Goal: Task Accomplishment & Management: Complete application form

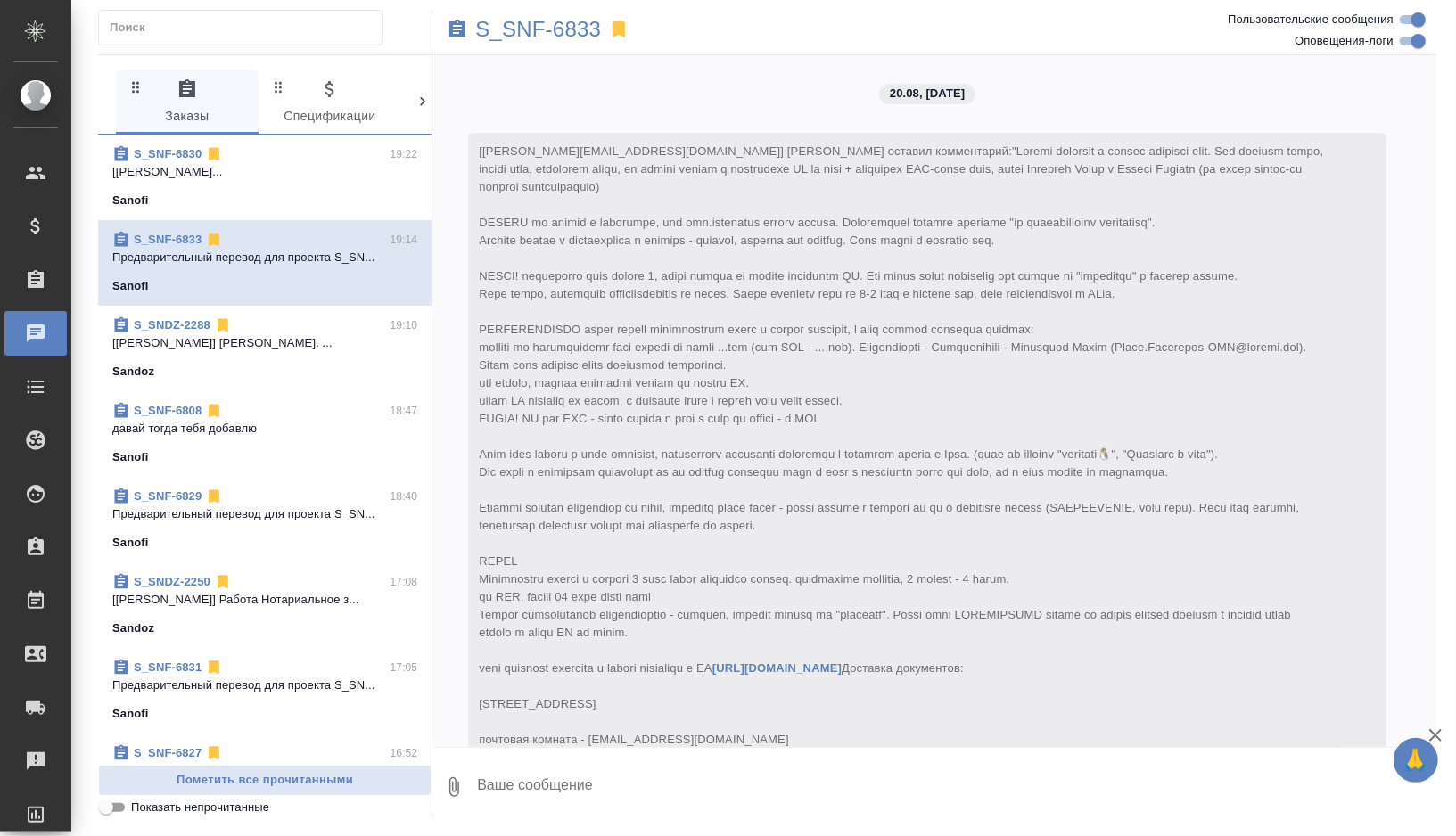
scroll to position [5577, 0]
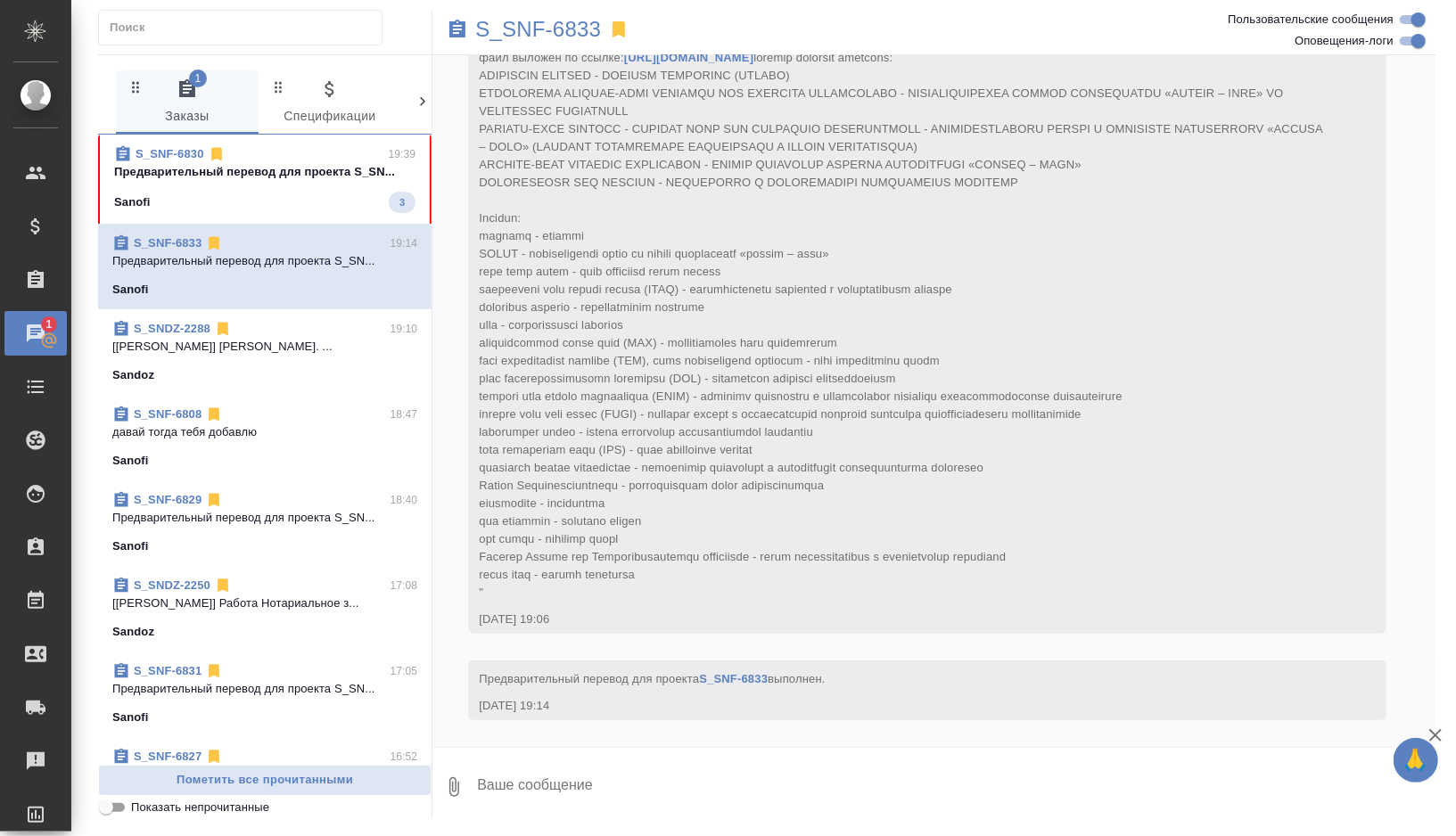
click at [305, 185] on span "S_SNF-6830 19:39 Предварительный перевод для проекта S_SN... Sanofi 3" at bounding box center [265, 179] width 302 height 67
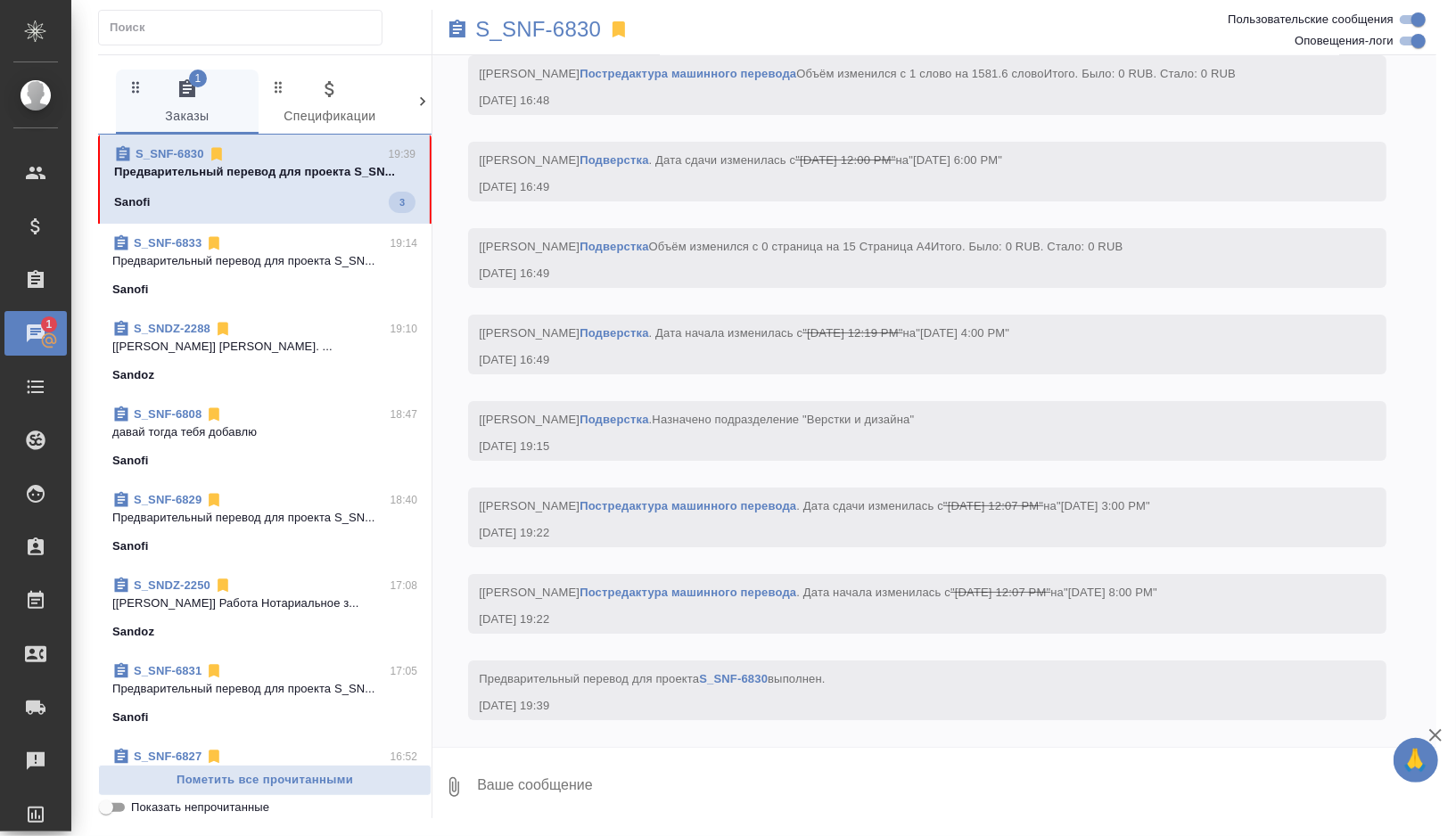
scroll to position [4310, 0]
click at [595, 31] on p "S_SNF-6830" at bounding box center [538, 30] width 126 height 18
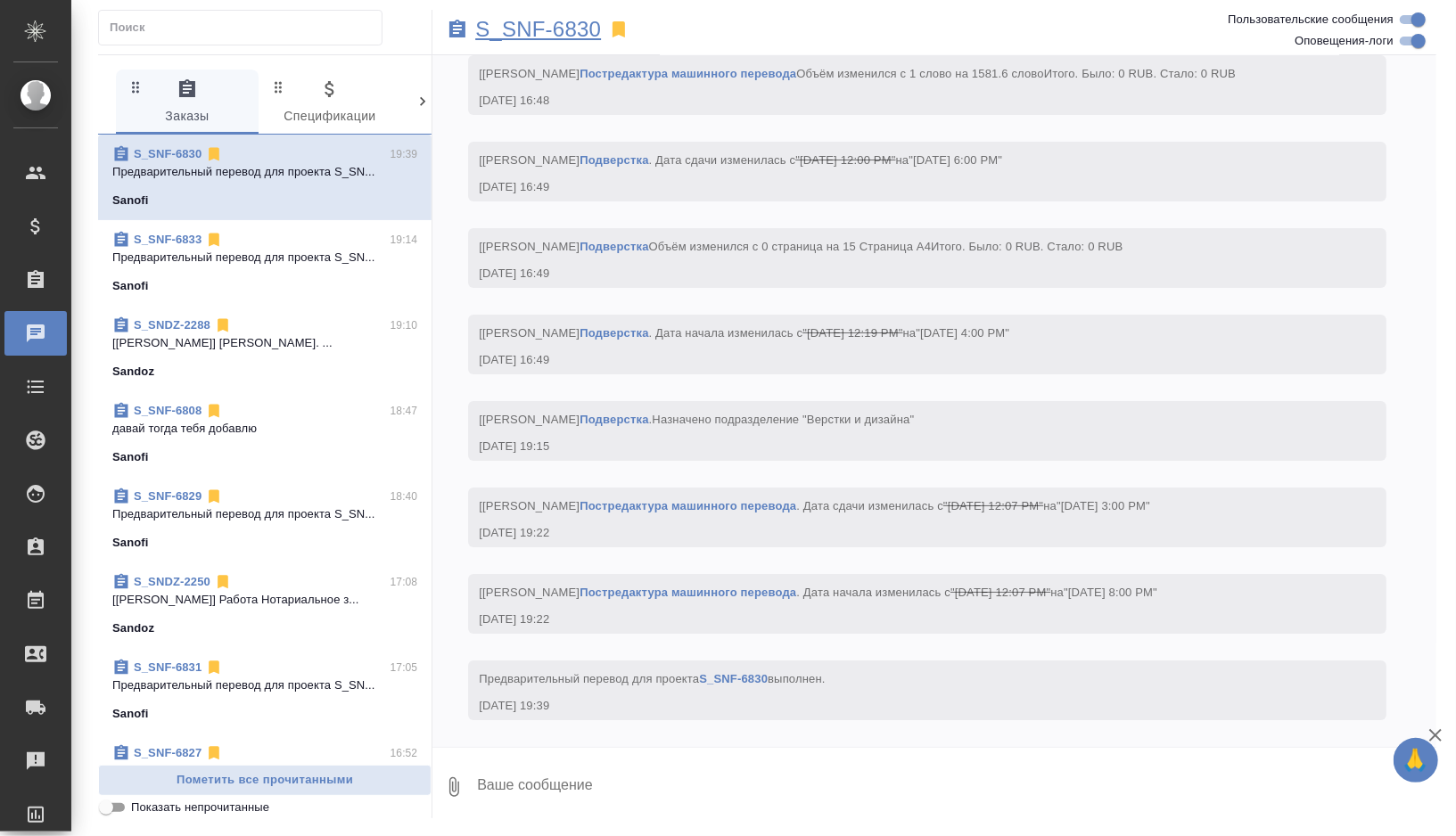
scroll to position [4402, 0]
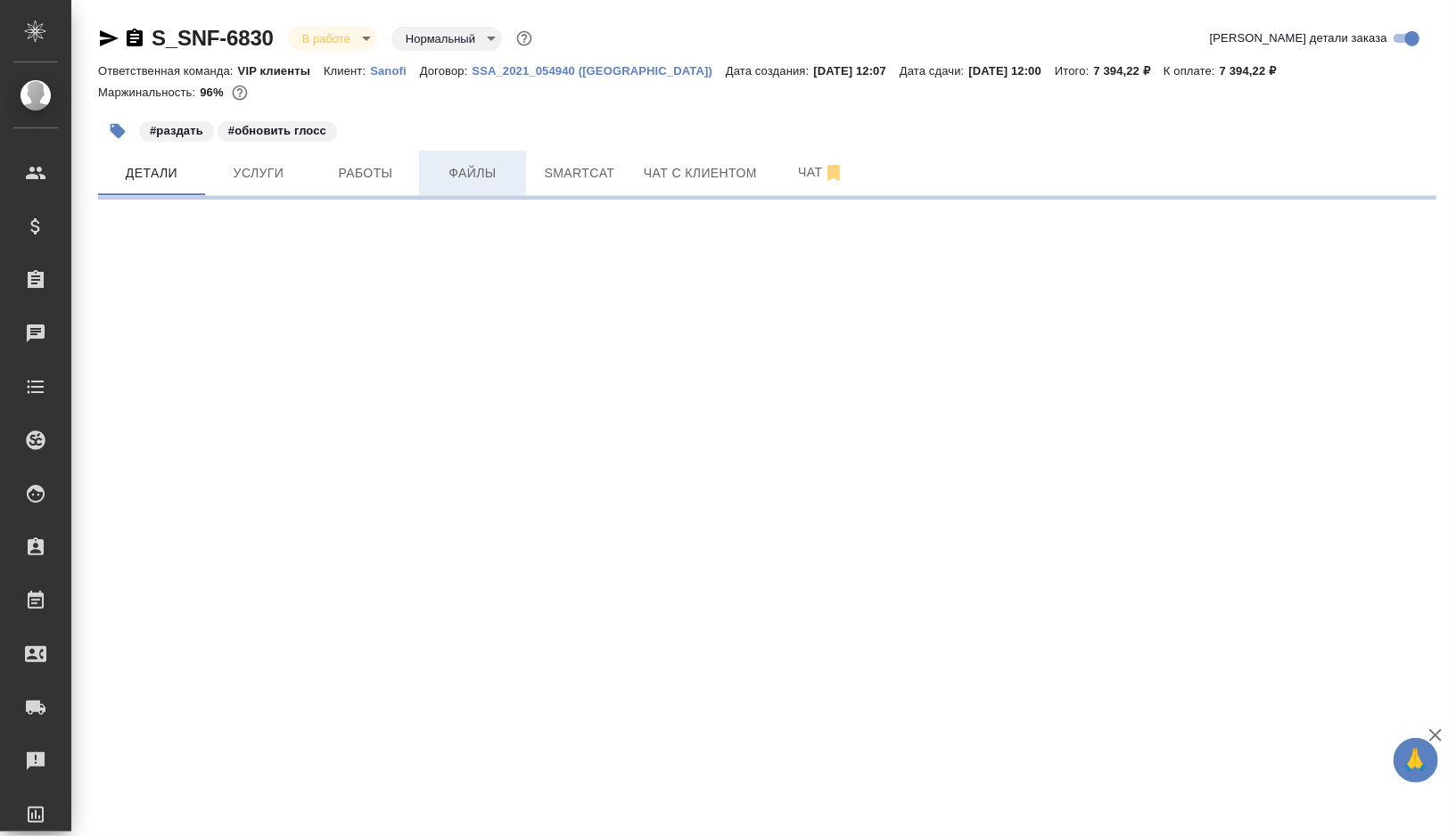
select select "RU"
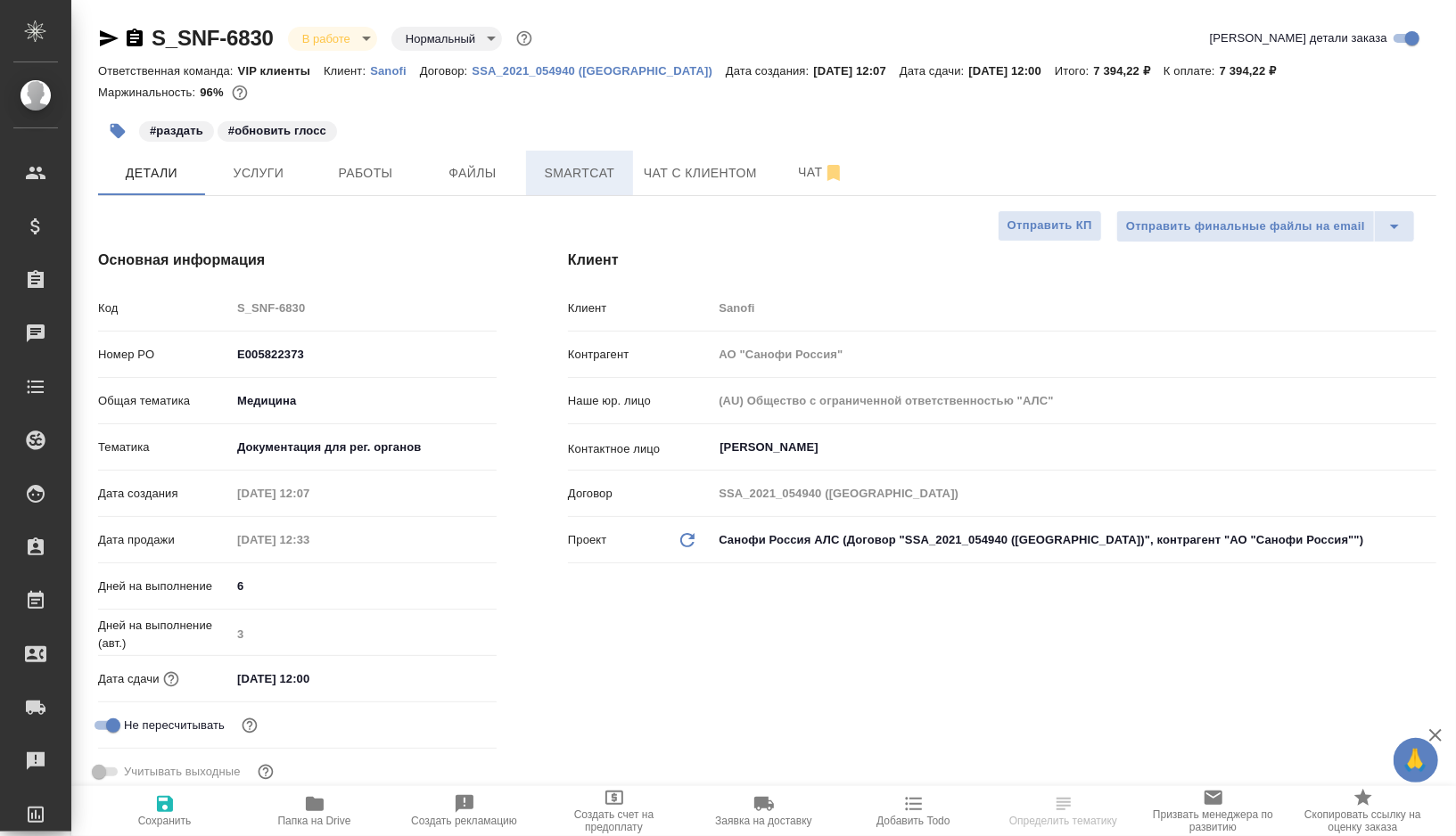
click at [575, 175] on span "Smartcat" at bounding box center [579, 173] width 85 height 22
type textarea "x"
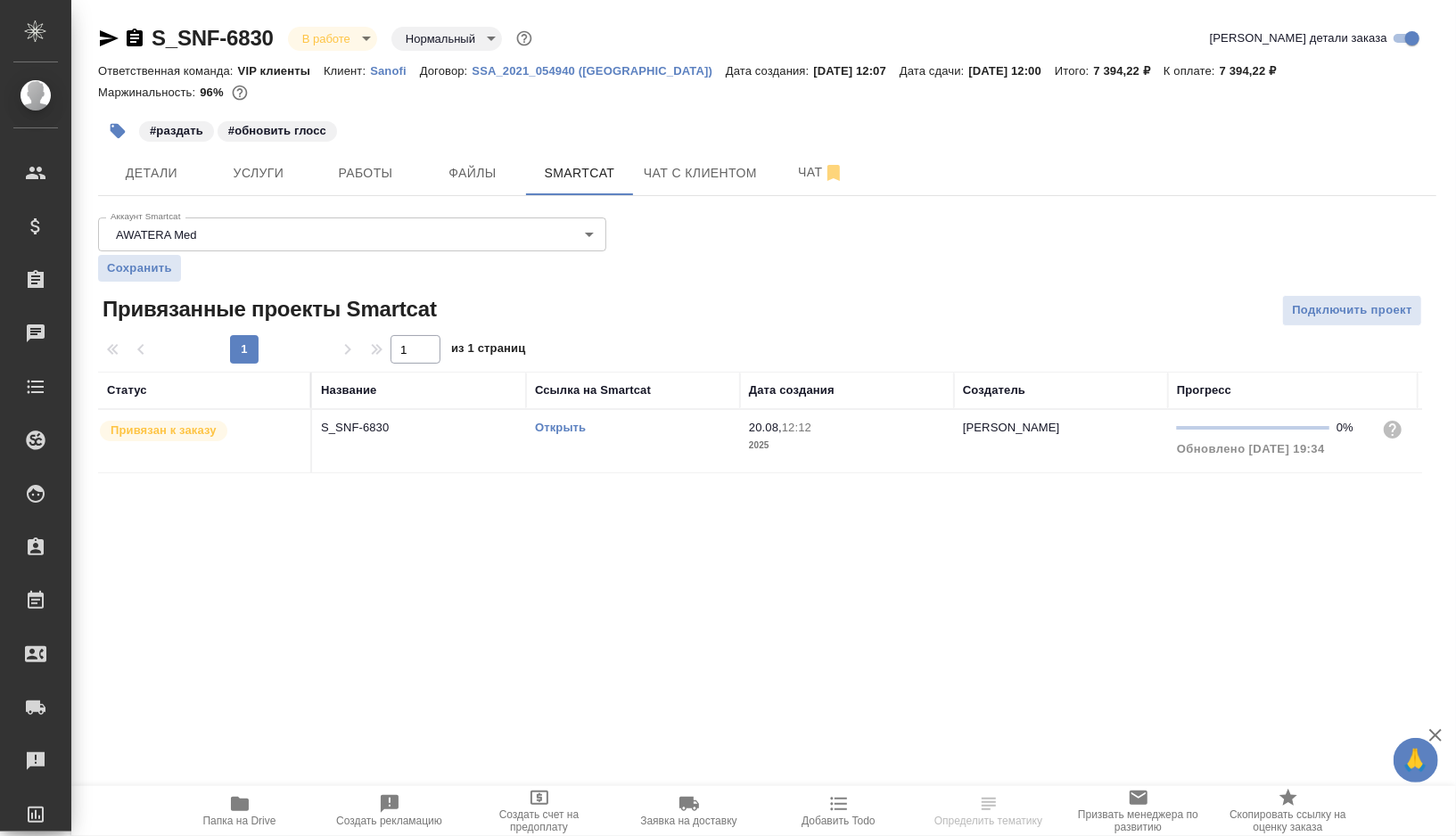
click at [561, 425] on link "Открыть" at bounding box center [560, 427] width 51 height 13
click at [123, 136] on icon "button" at bounding box center [118, 131] width 18 height 18
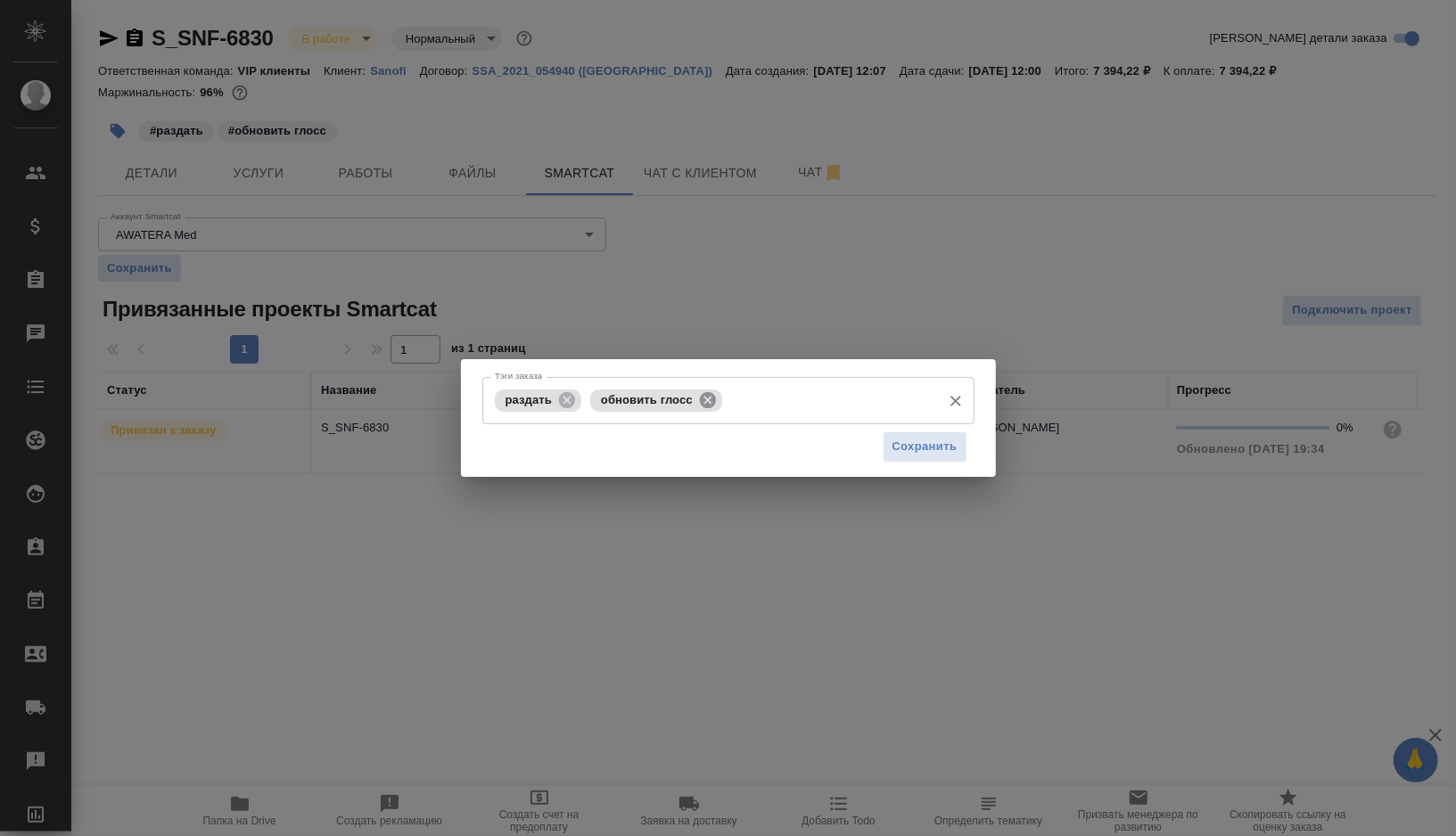
click at [706, 400] on icon at bounding box center [708, 400] width 20 height 20
click at [726, 400] on input "Тэги заказа" at bounding box center [829, 400] width 206 height 31
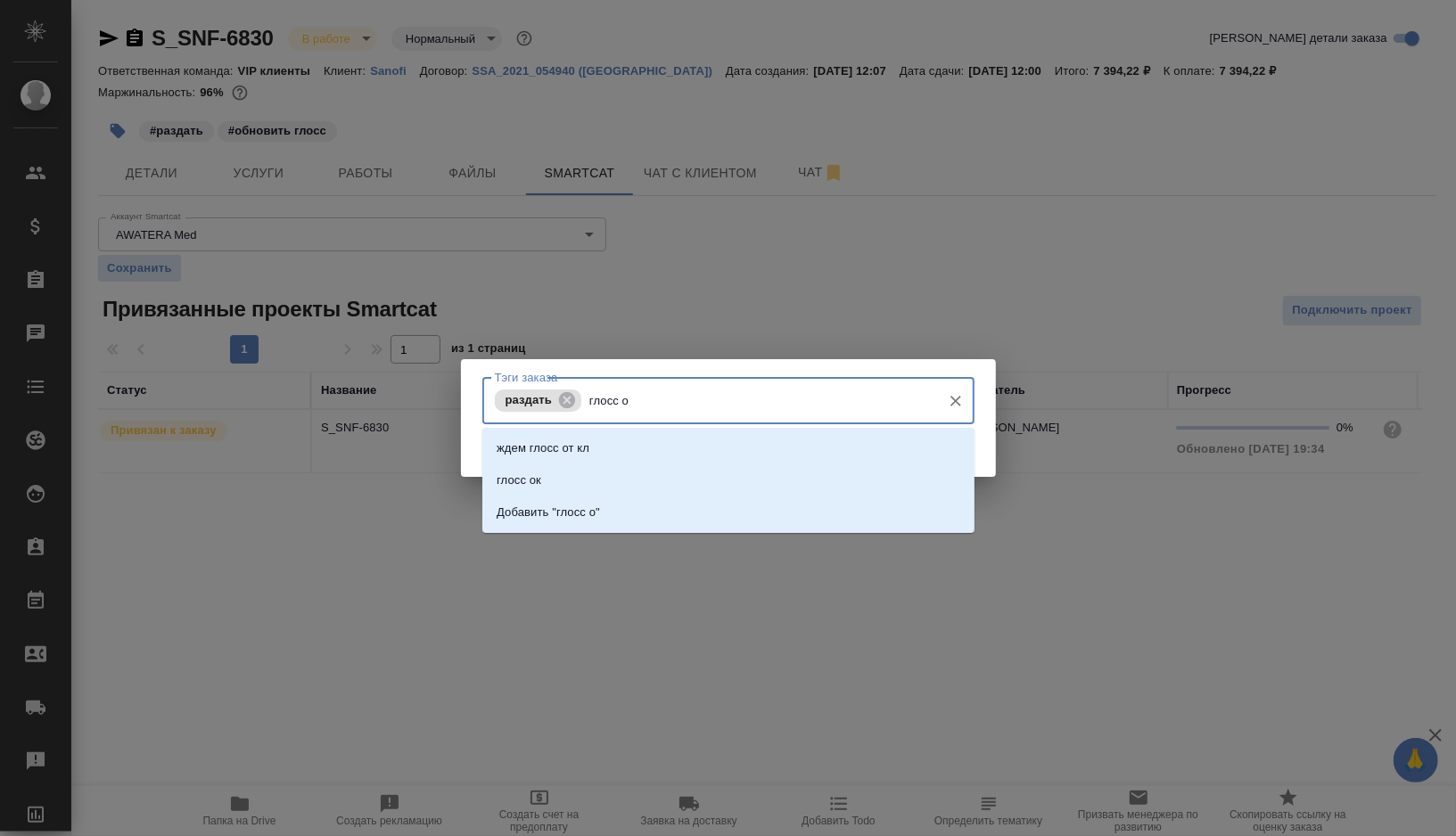
type input "глосс ок"
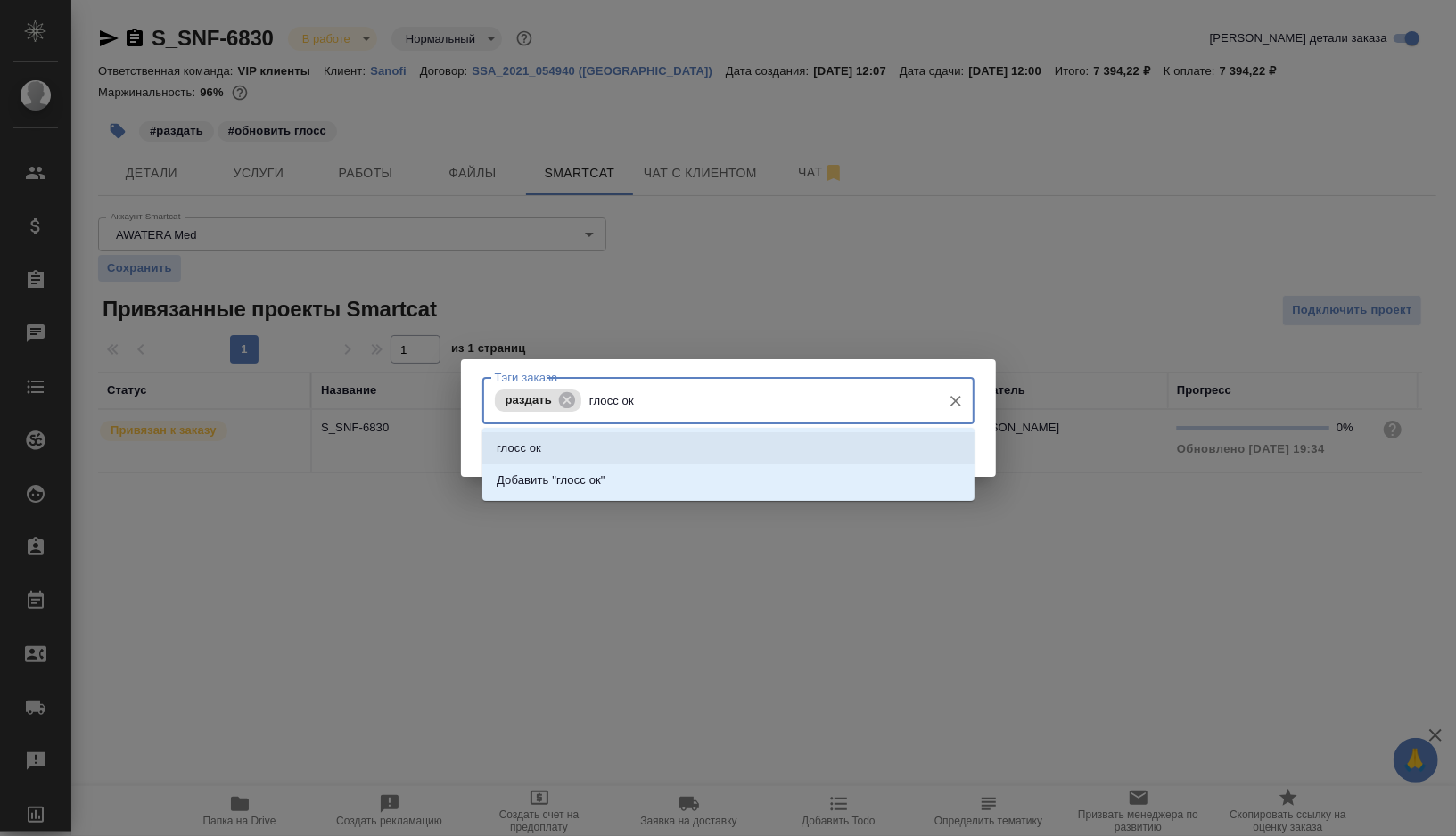
click at [577, 453] on li "глосс ок" at bounding box center [728, 449] width 492 height 32
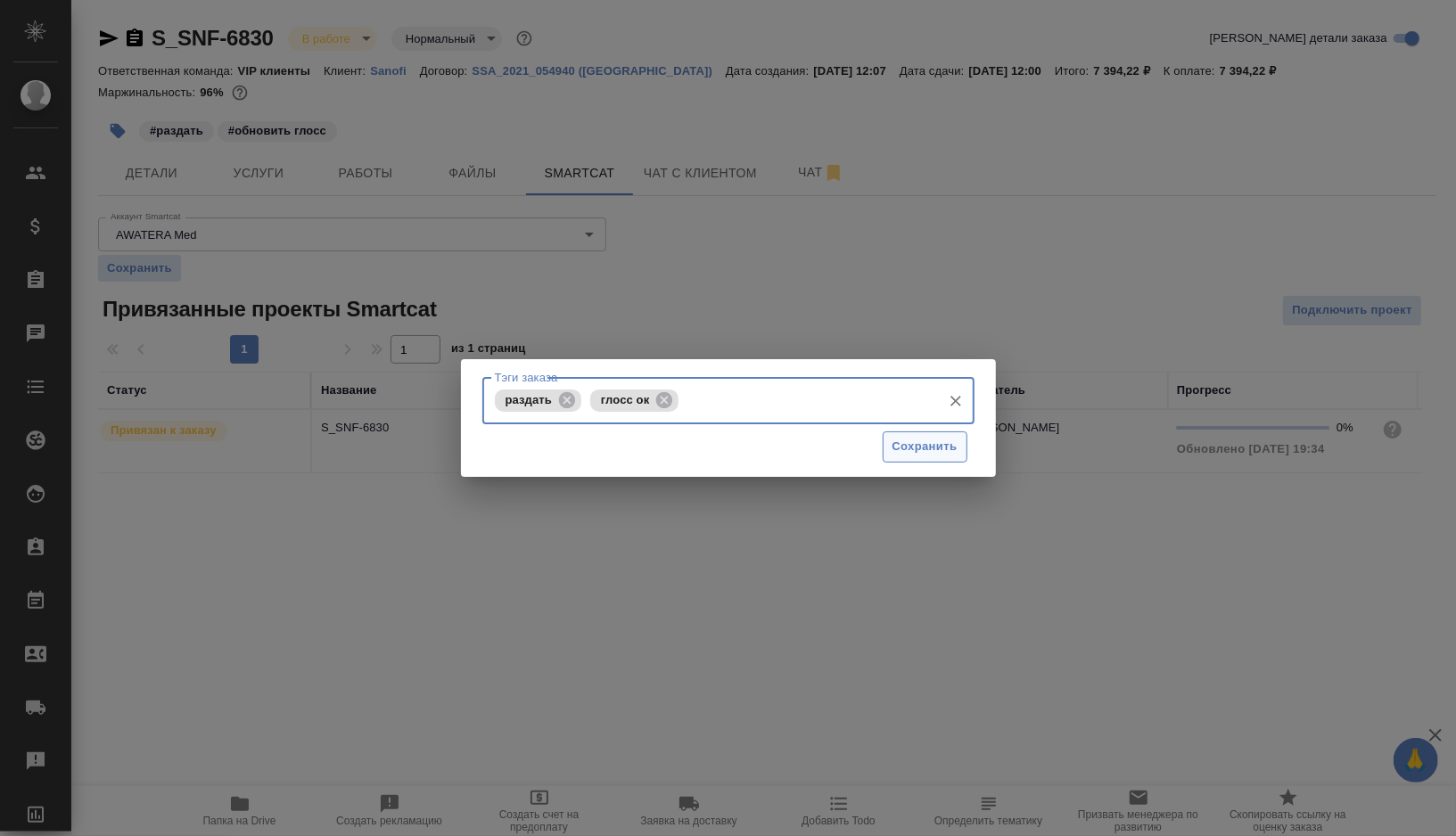
click at [915, 452] on span "Сохранить" at bounding box center [925, 447] width 65 height 21
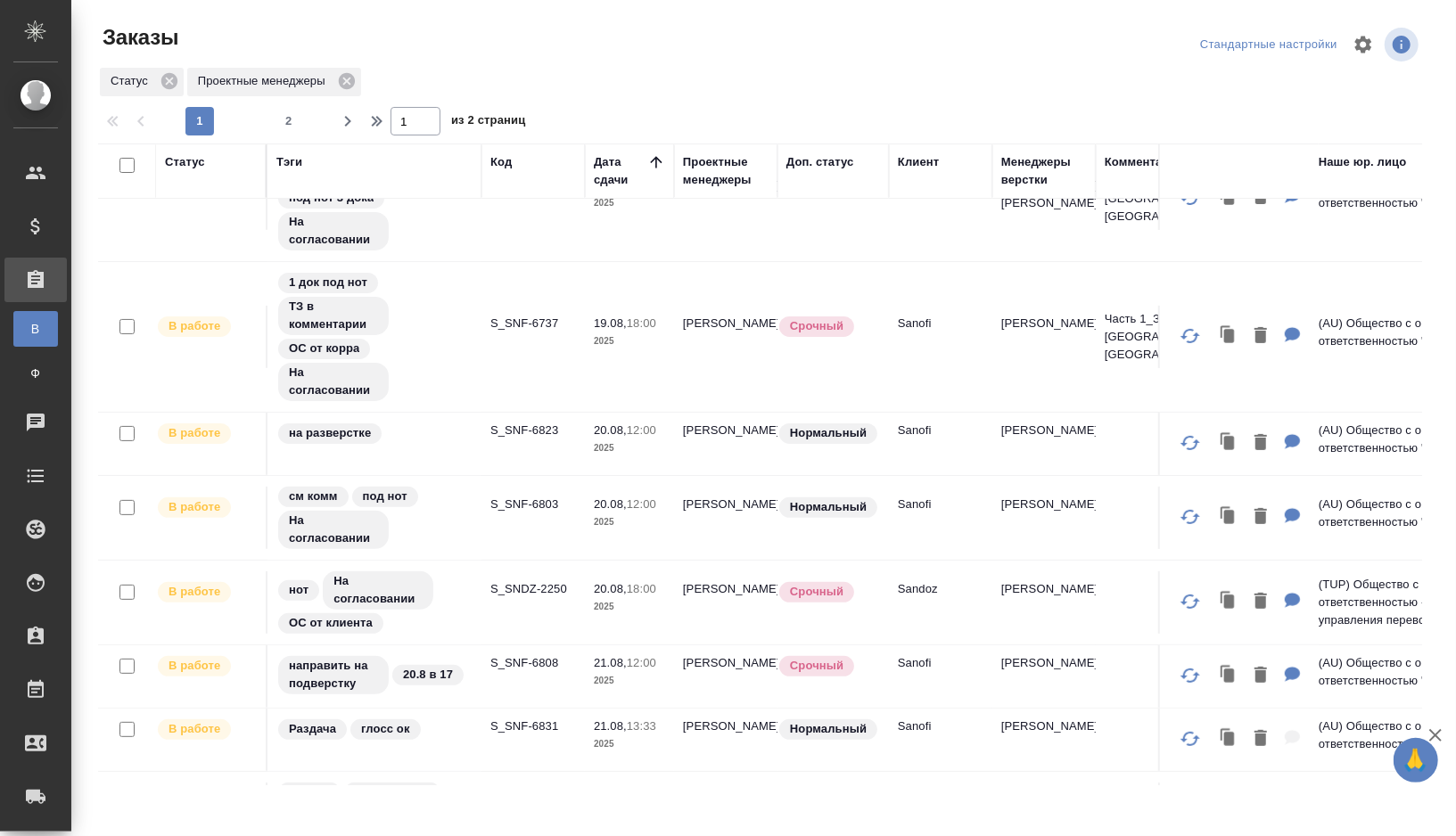
scroll to position [370, 0]
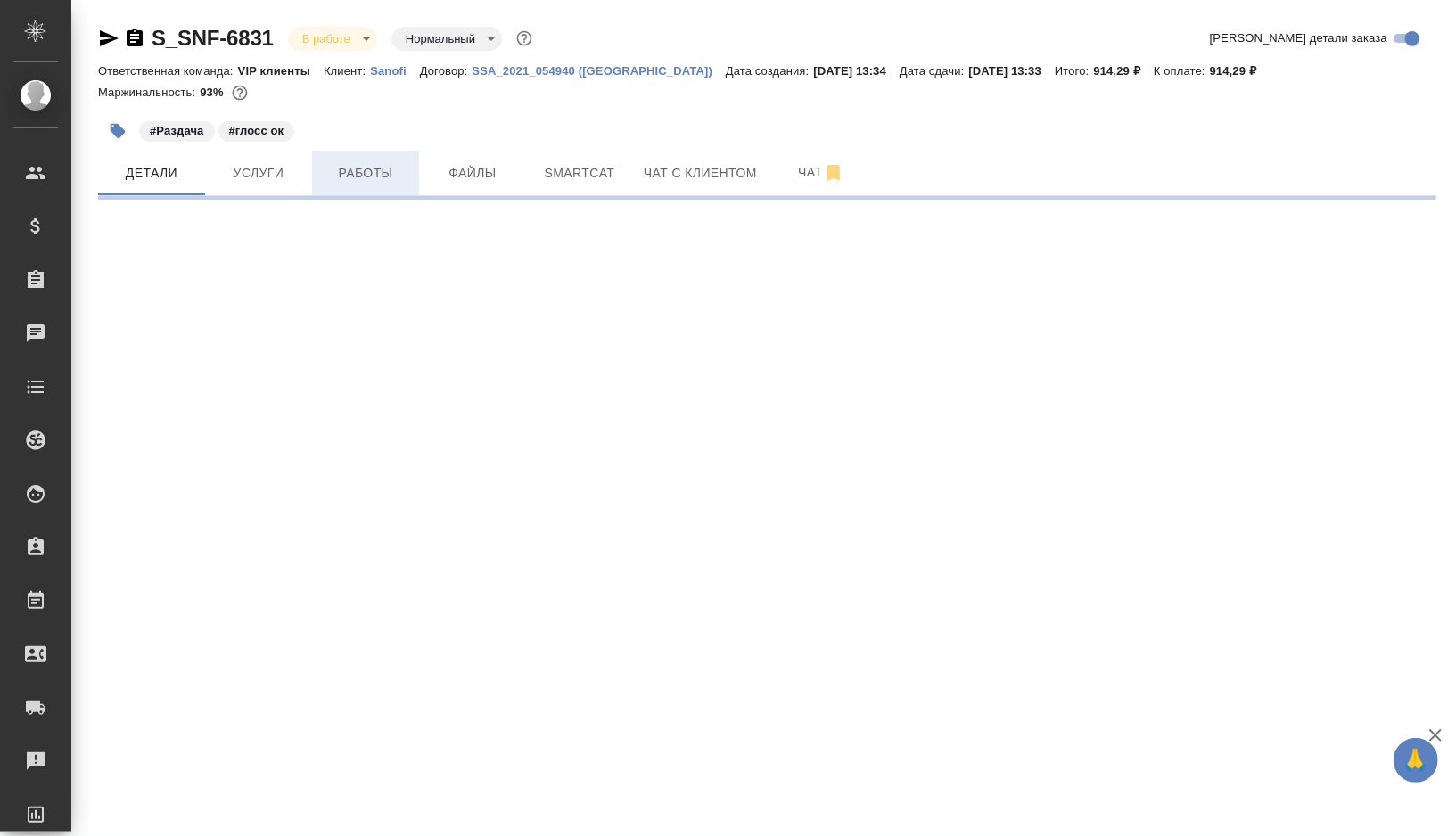
click at [360, 178] on span "Работы" at bounding box center [364, 173] width 85 height 22
select select "RU"
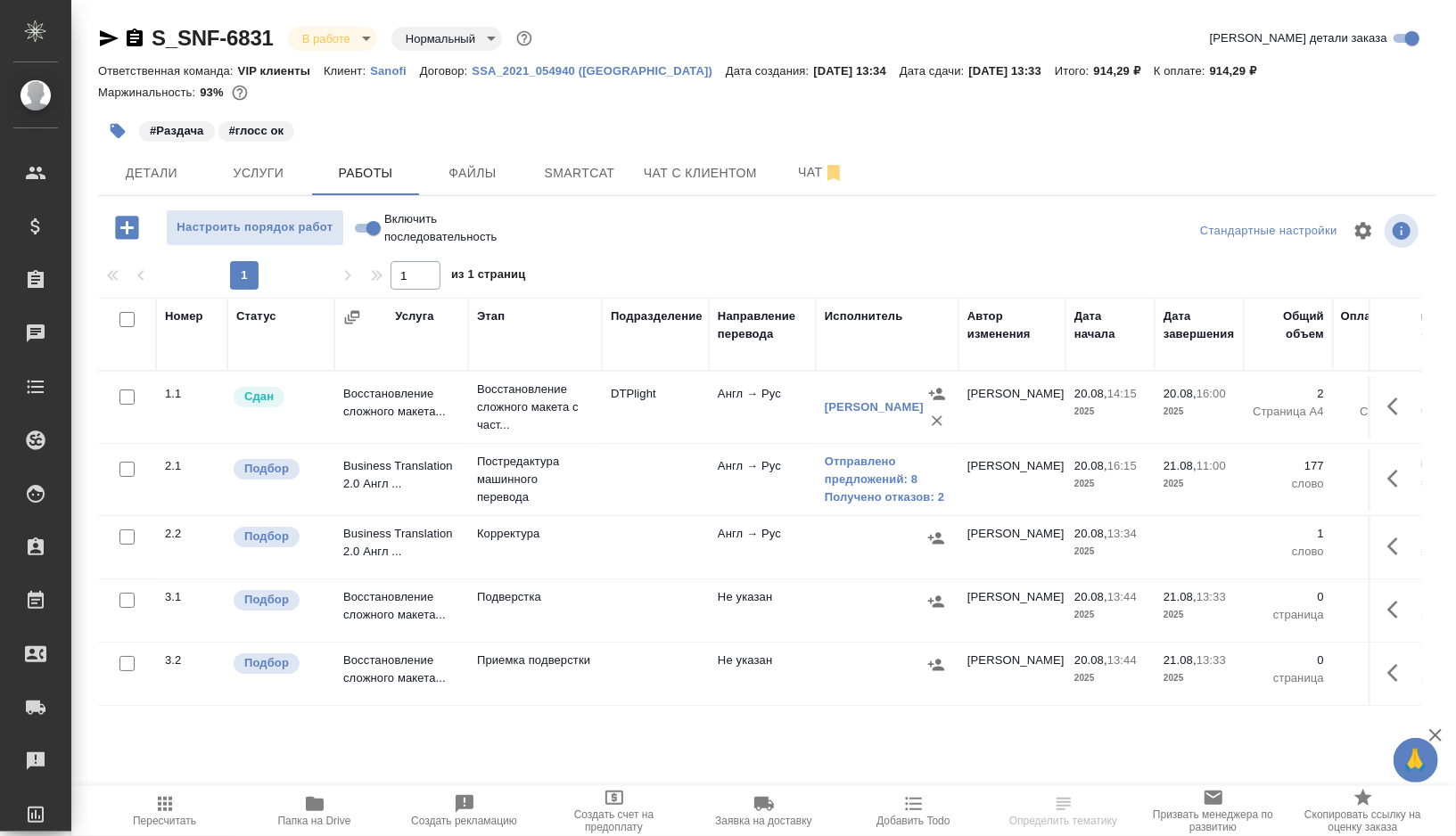
click at [603, 439] on td at bounding box center [654, 408] width 107 height 63
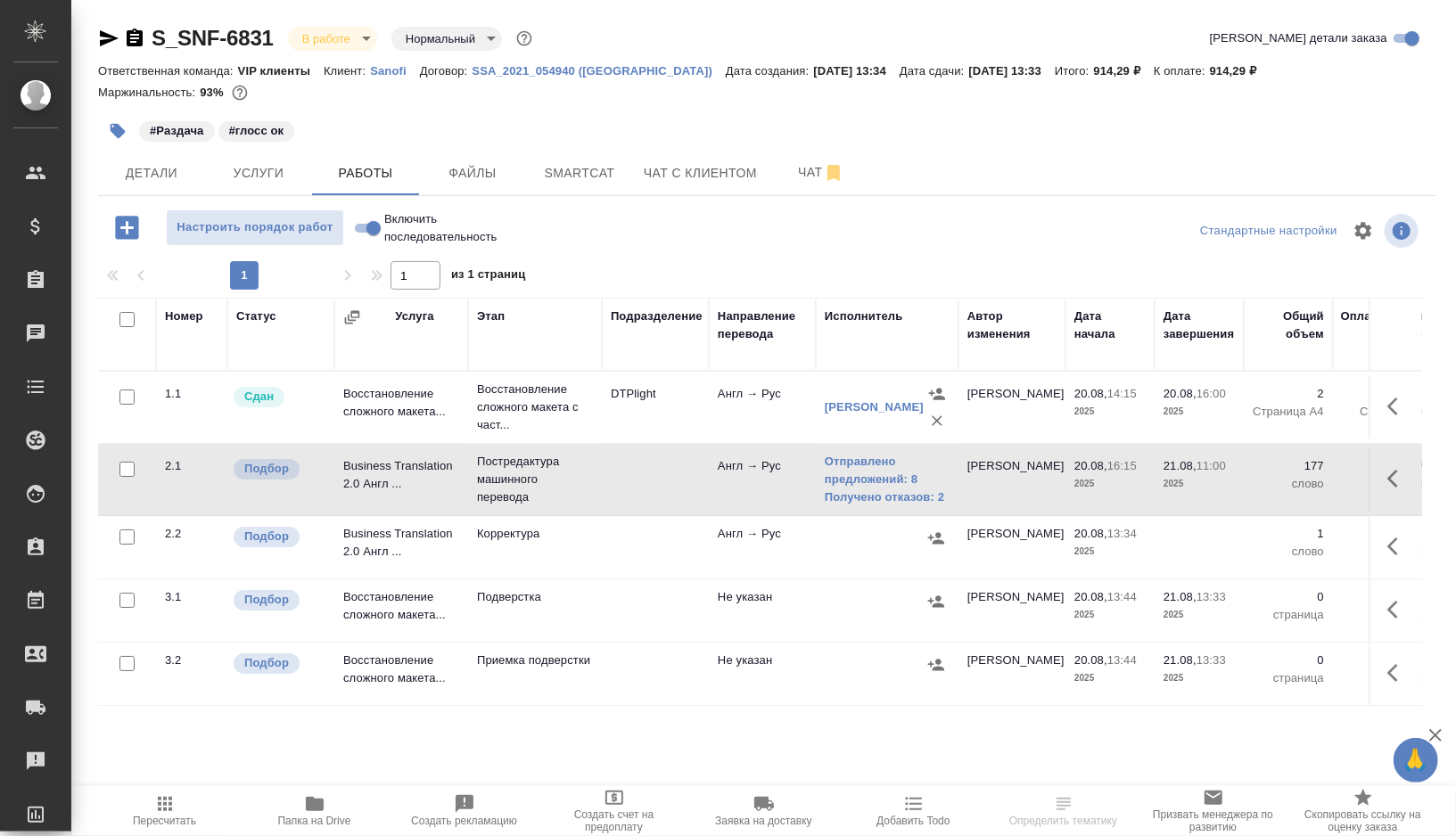
click at [603, 439] on td at bounding box center [654, 408] width 107 height 63
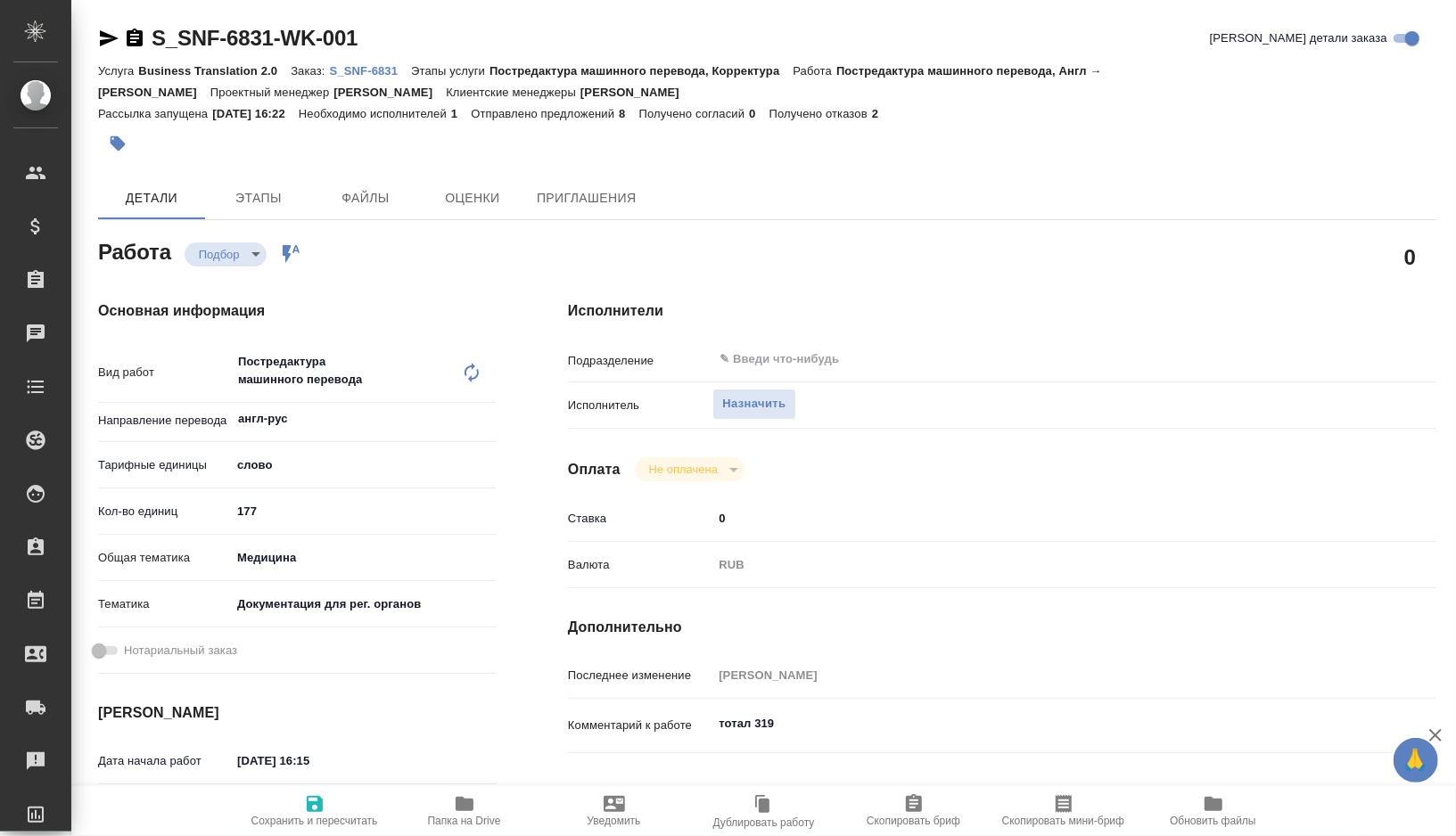
type textarea "x"
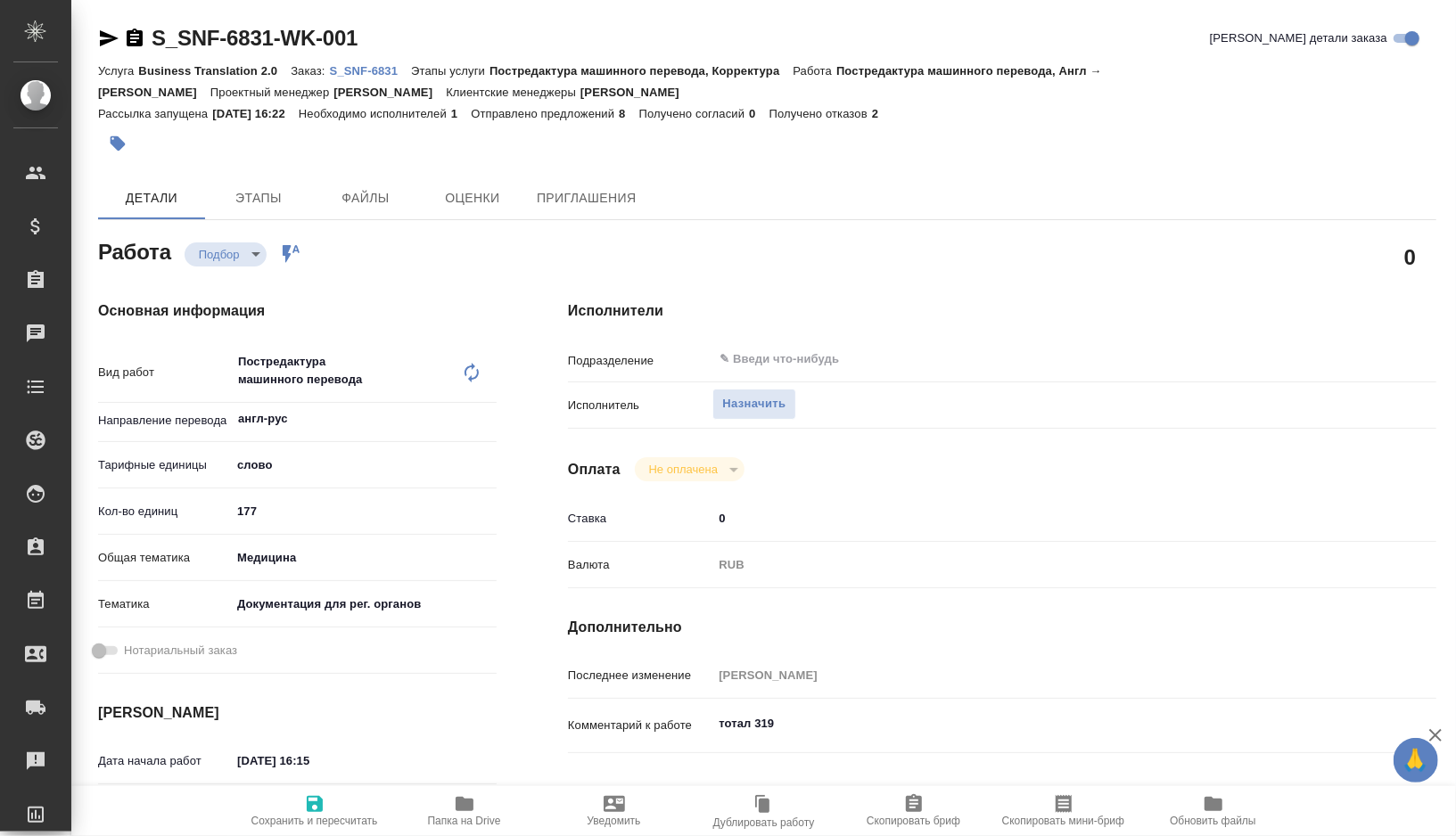
type textarea "x"
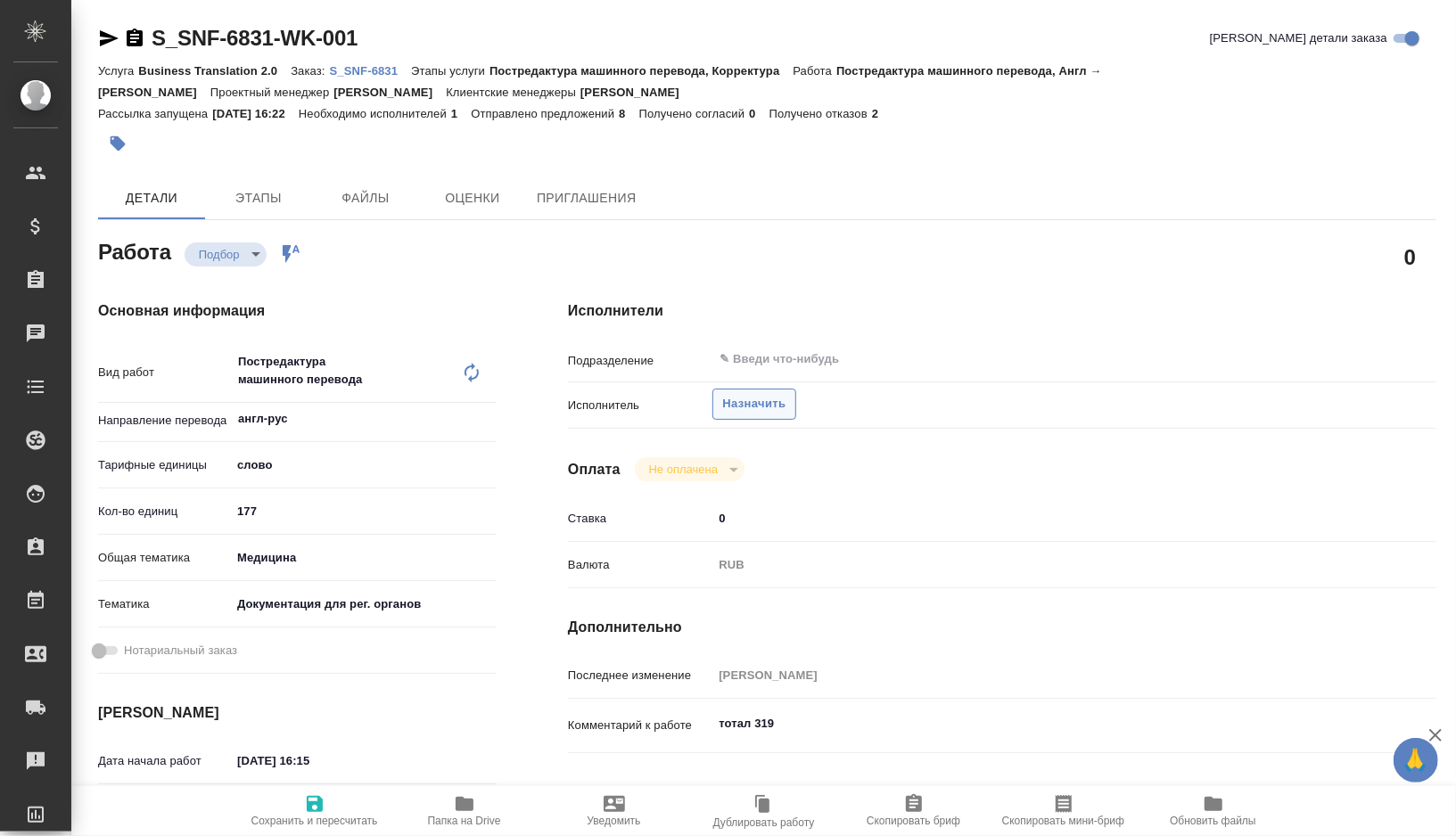
type textarea "x"
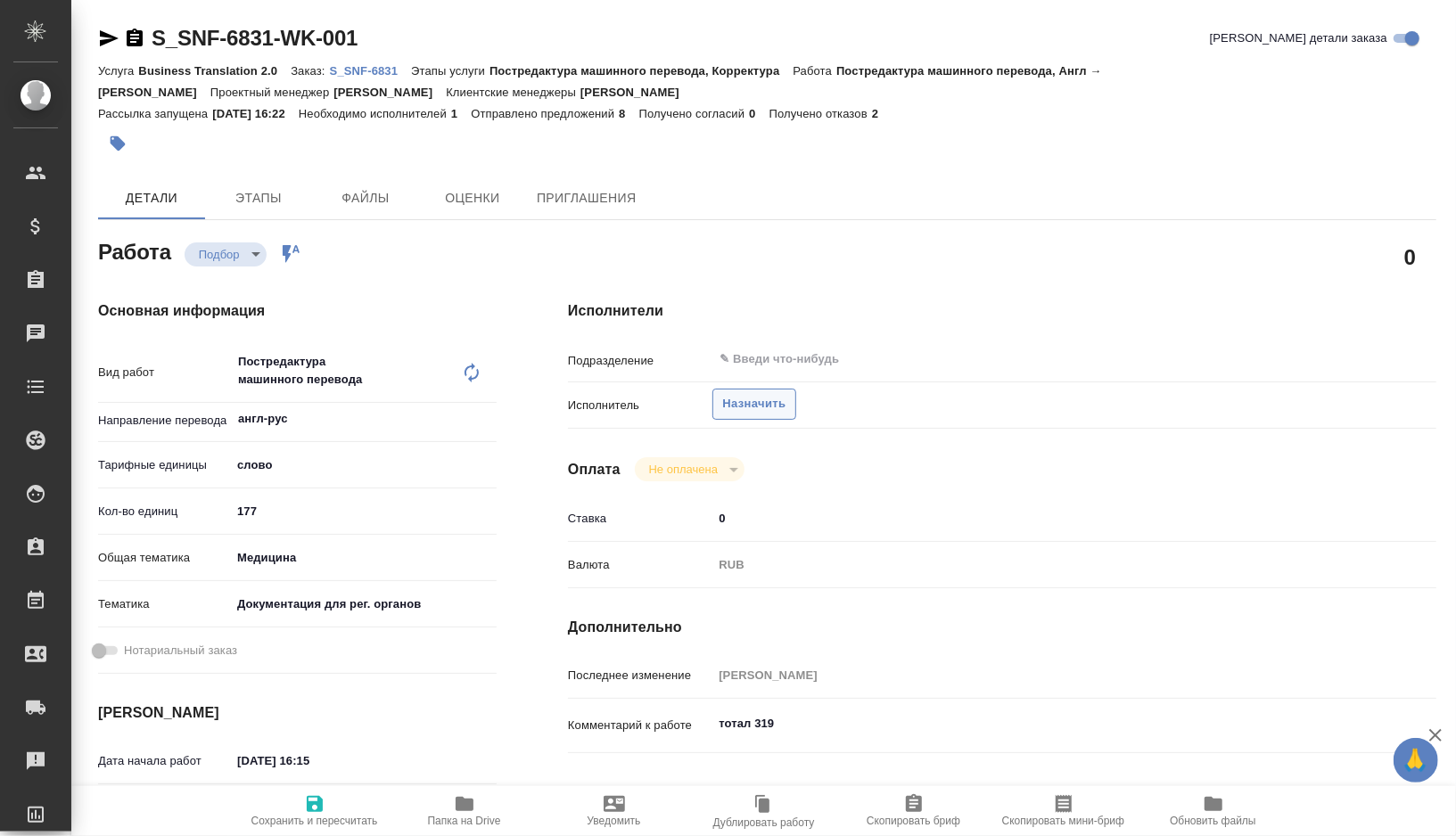
type textarea "x"
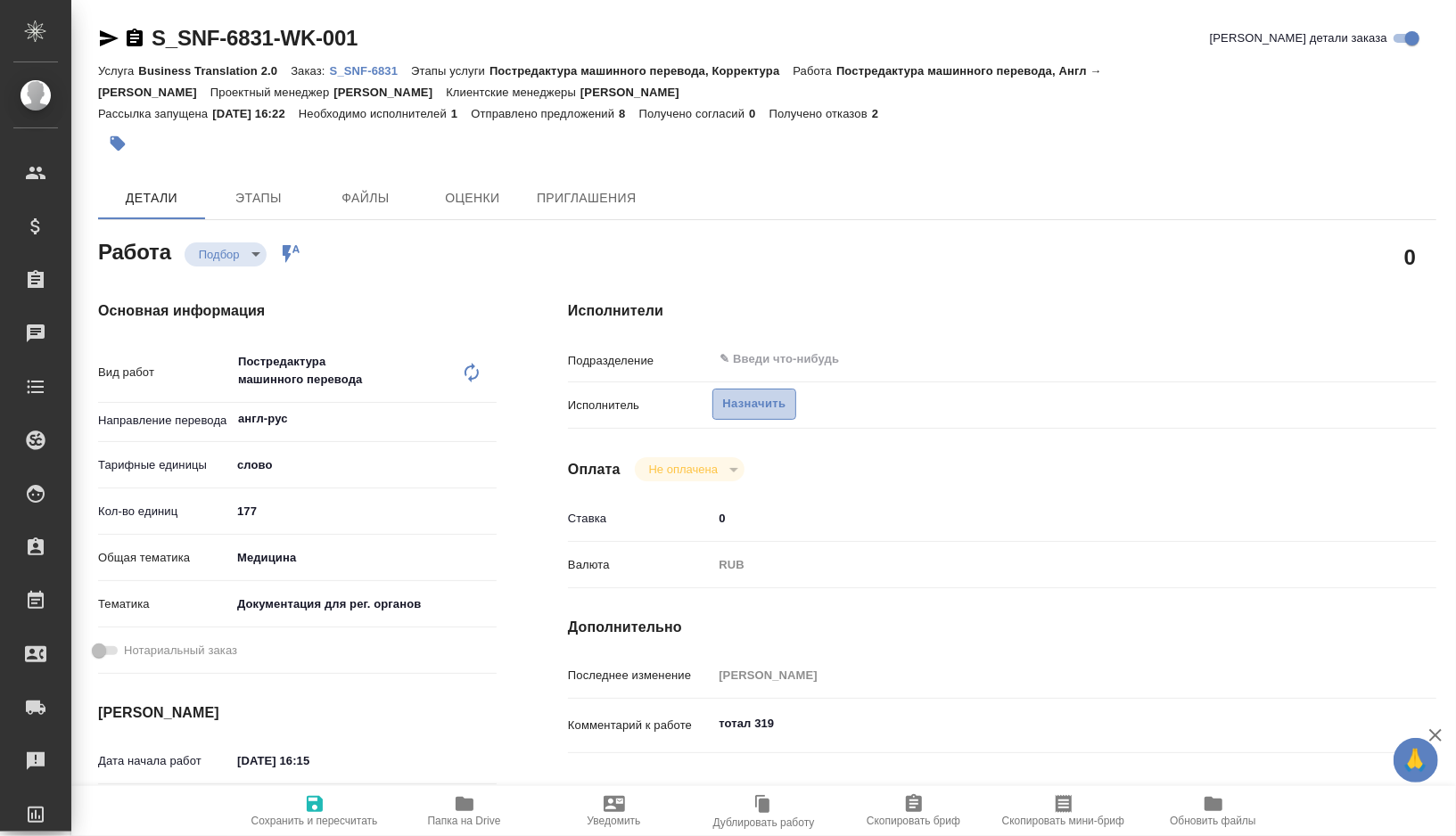
click at [757, 394] on span "Назначить" at bounding box center [753, 404] width 64 height 21
type textarea "x"
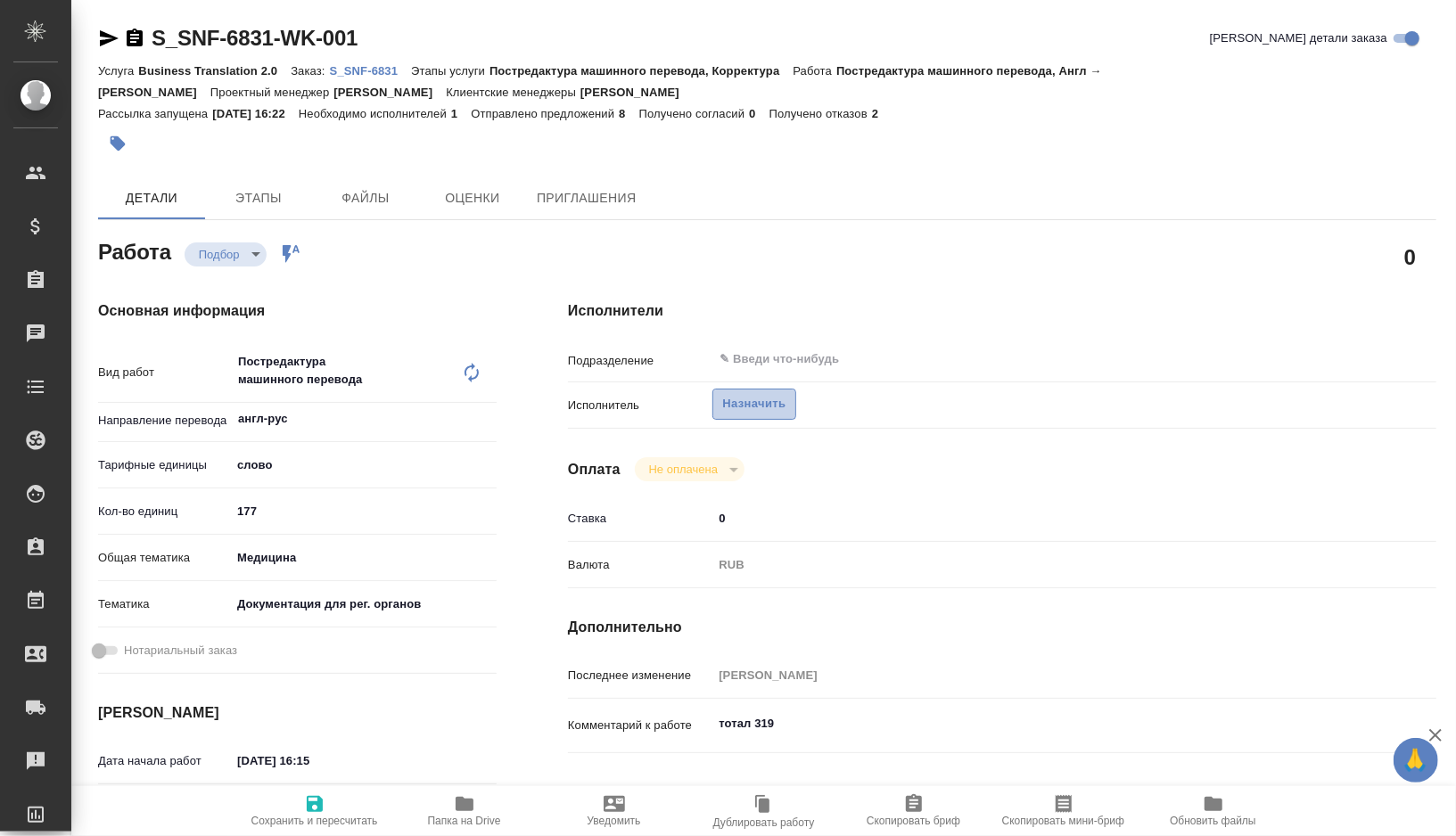
type textarea "x"
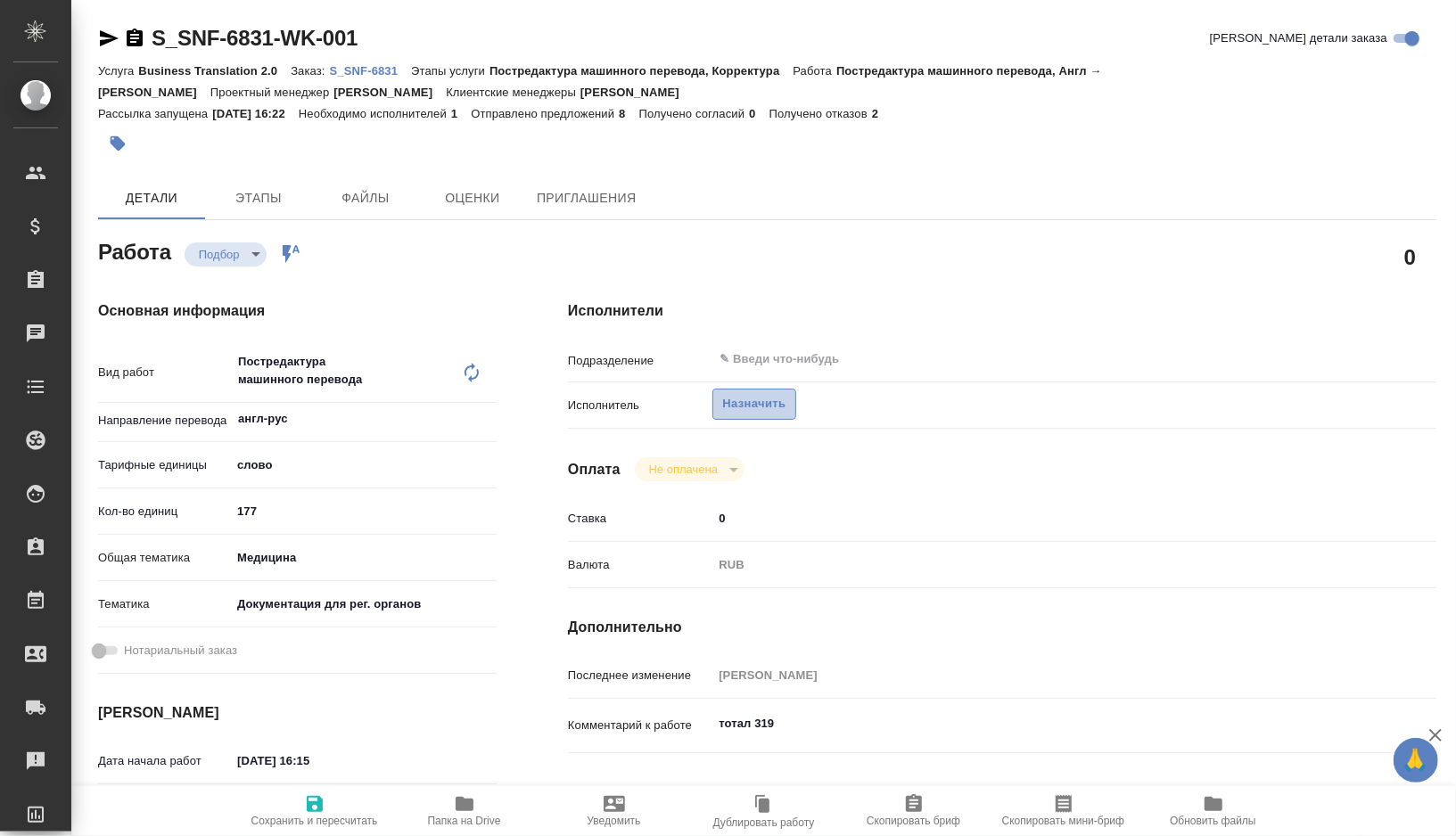
type textarea "x"
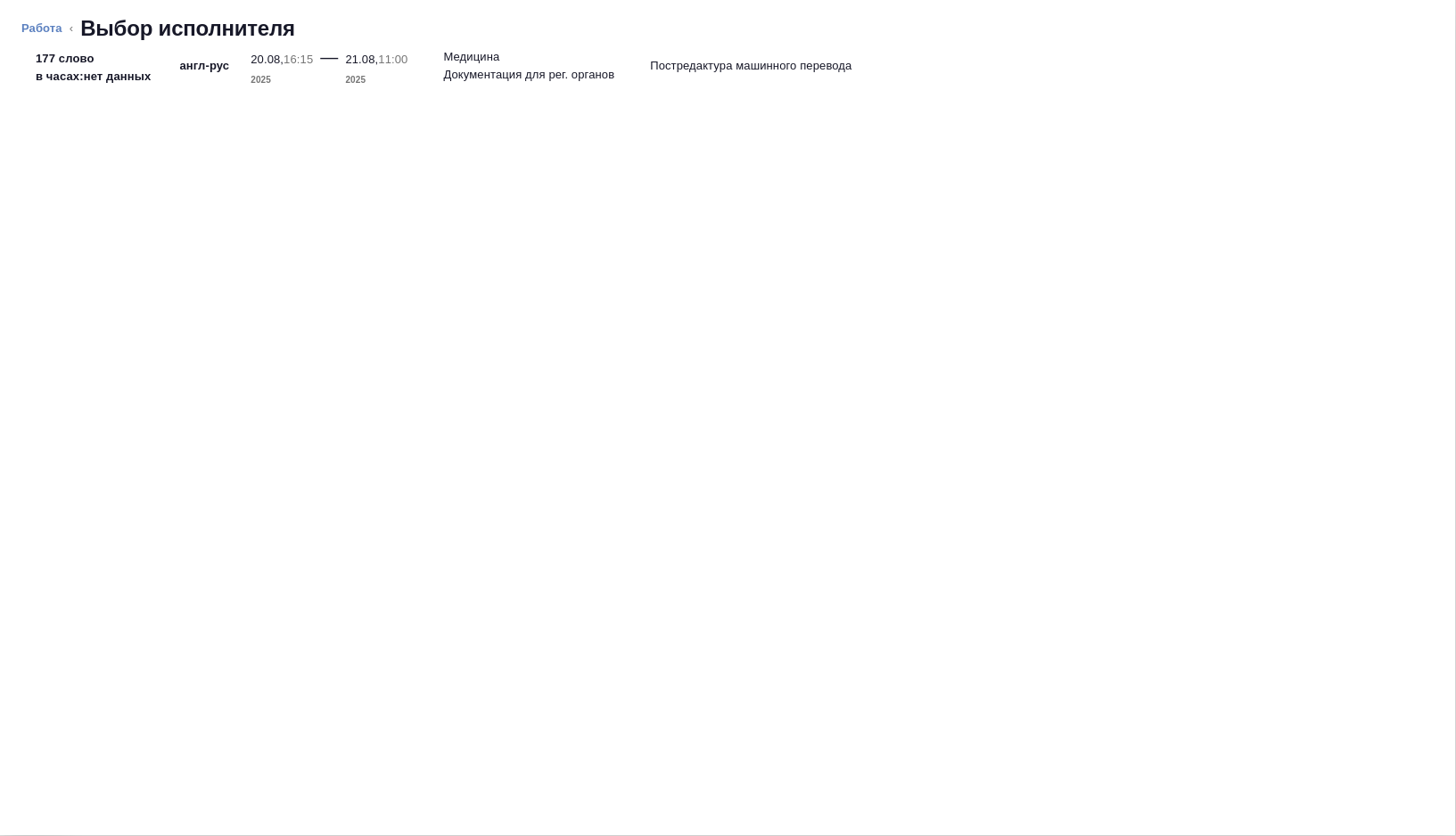
type textarea "x"
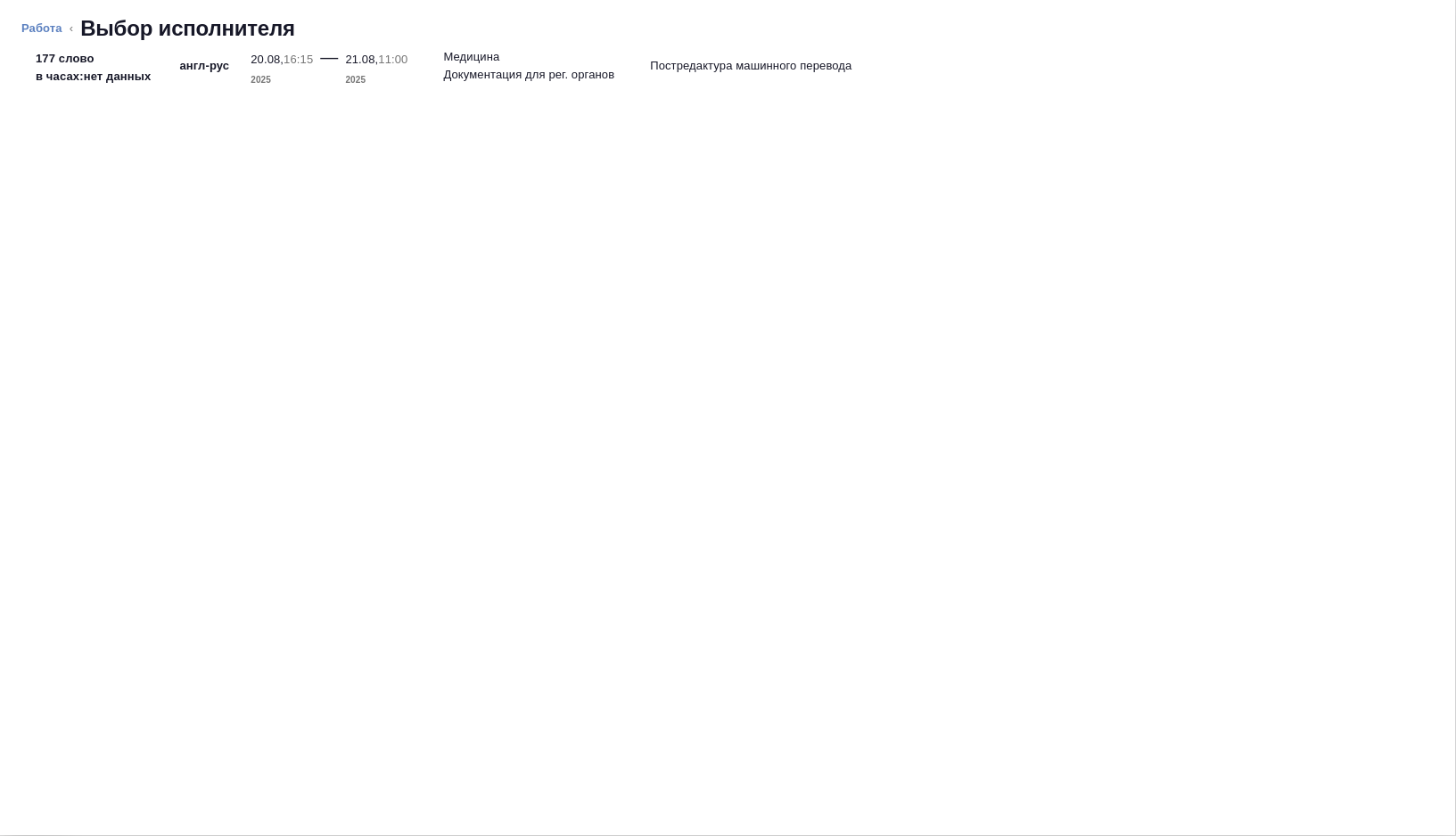
type textarea "x"
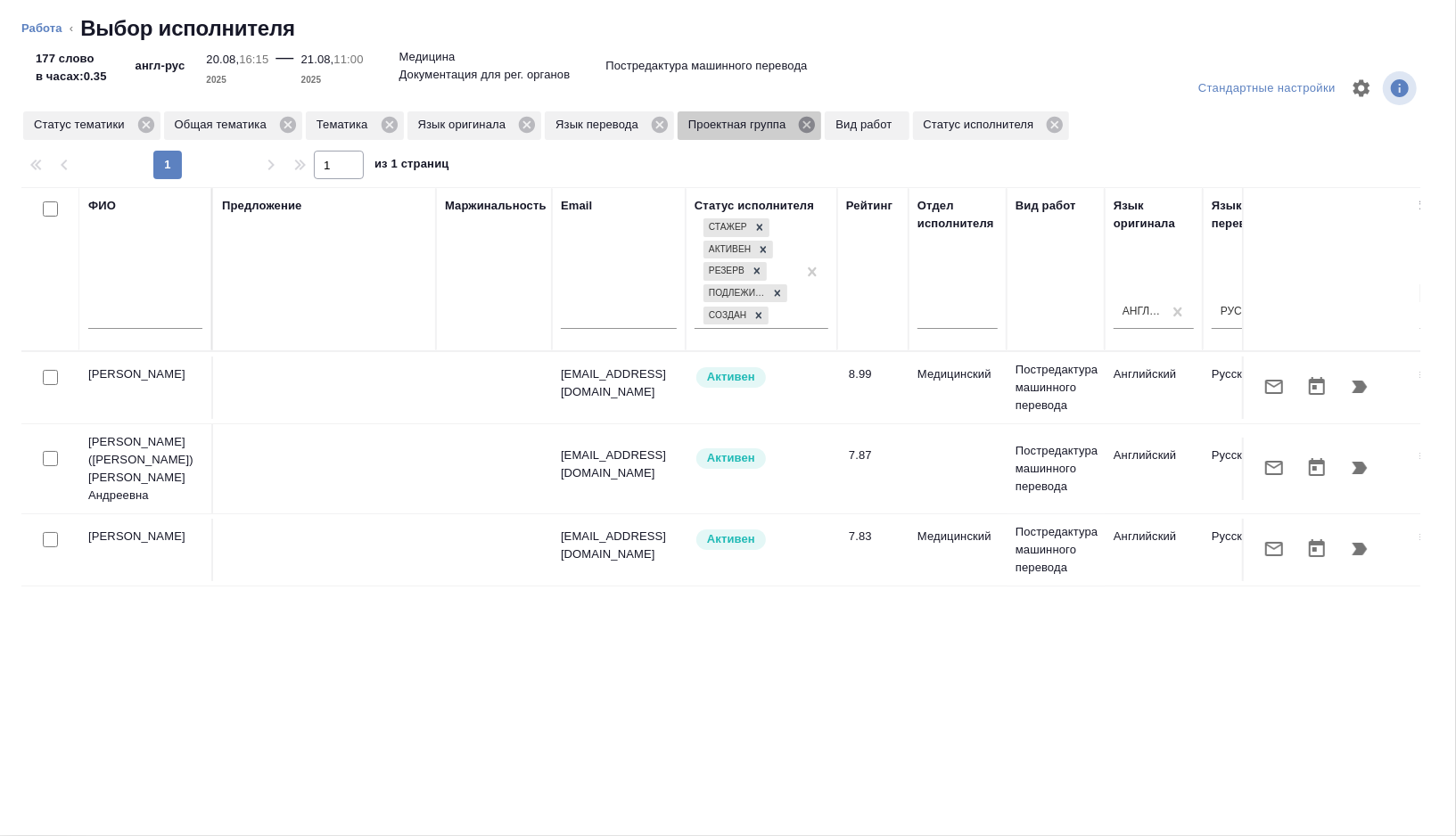
click at [815, 125] on icon at bounding box center [807, 125] width 16 height 16
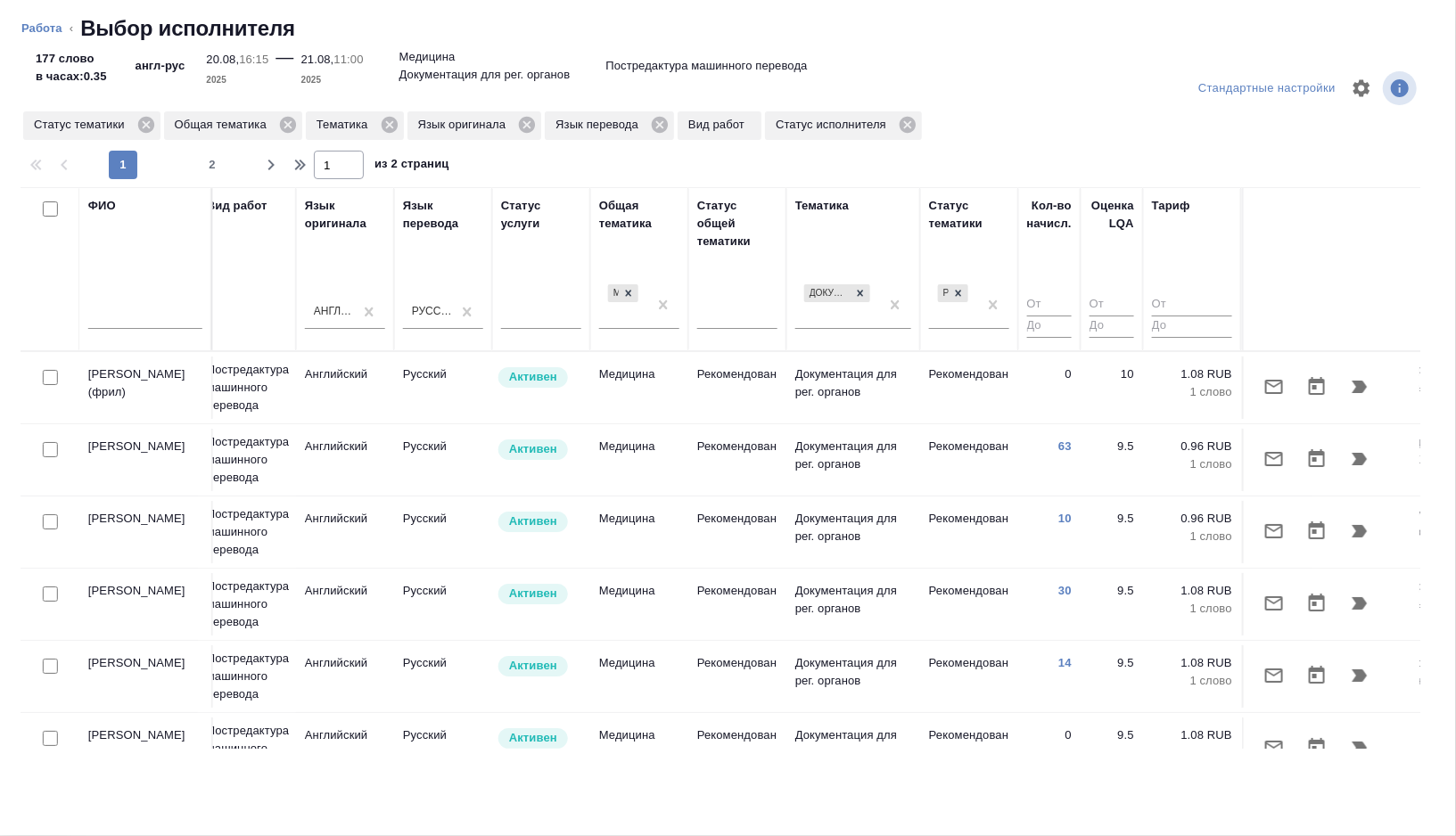
scroll to position [0, 1190]
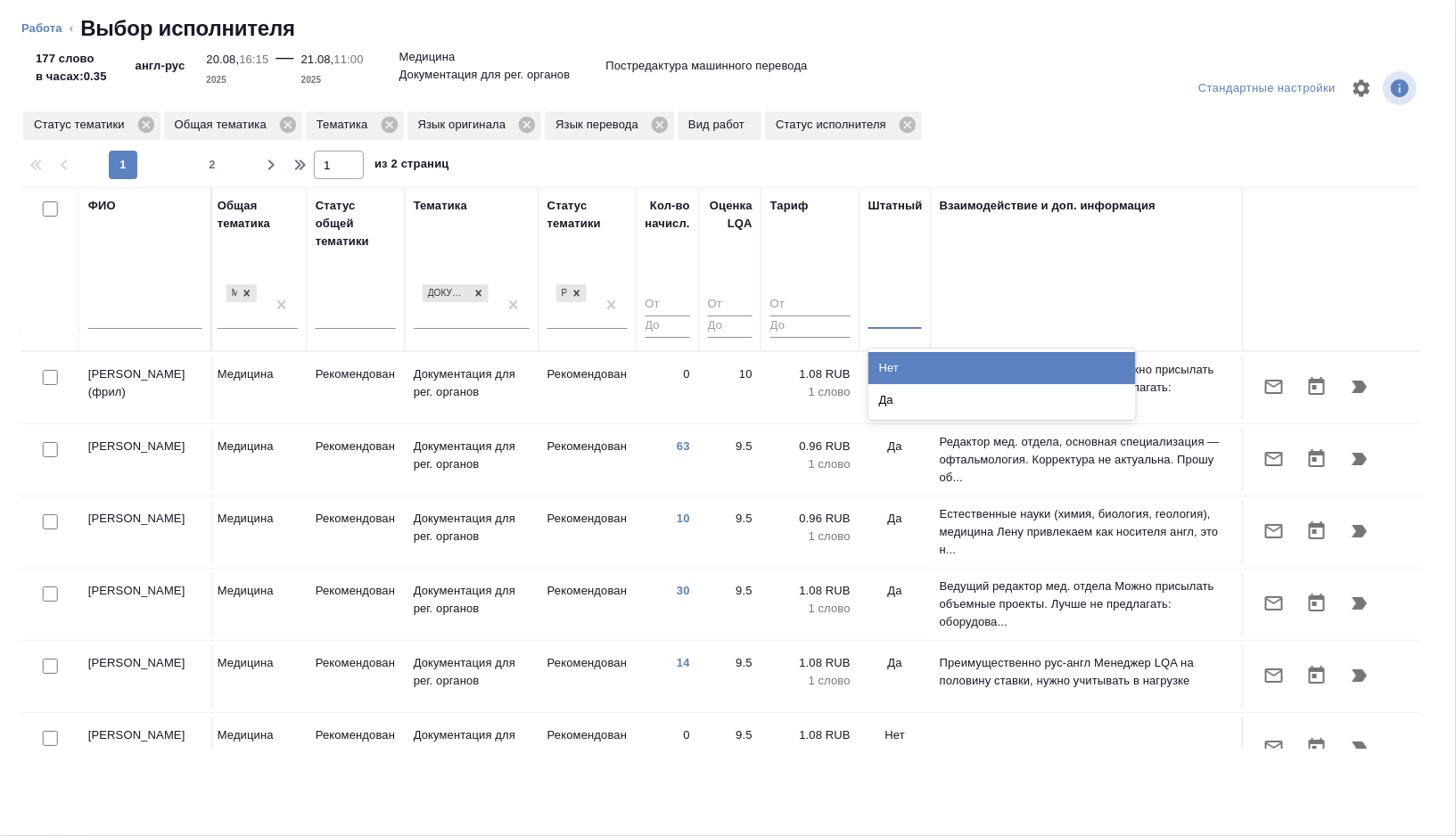
click at [893, 321] on div at bounding box center [895, 312] width 54 height 26
click at [897, 362] on div "Нет" at bounding box center [1002, 368] width 268 height 32
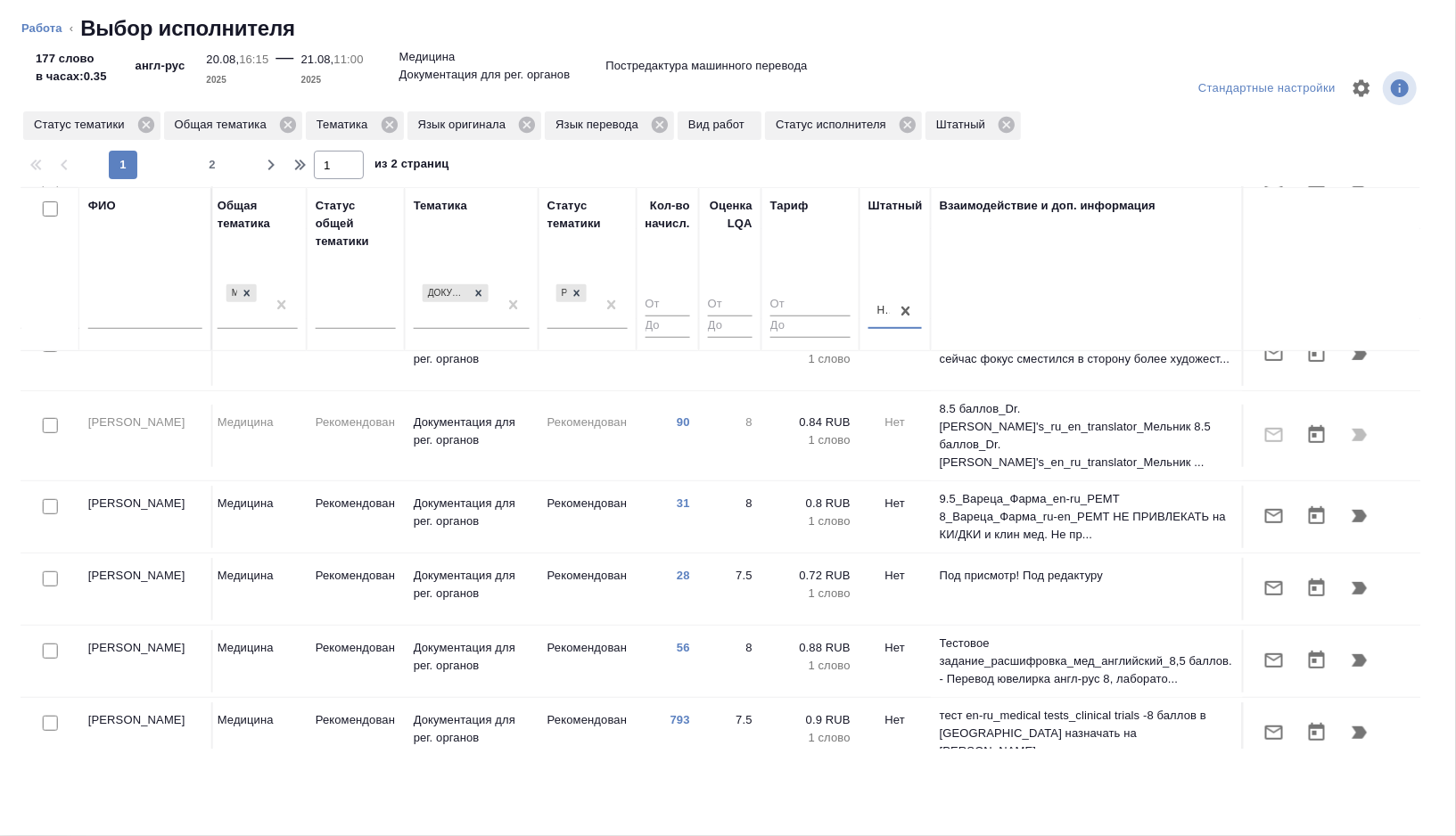
scroll to position [682, 1190]
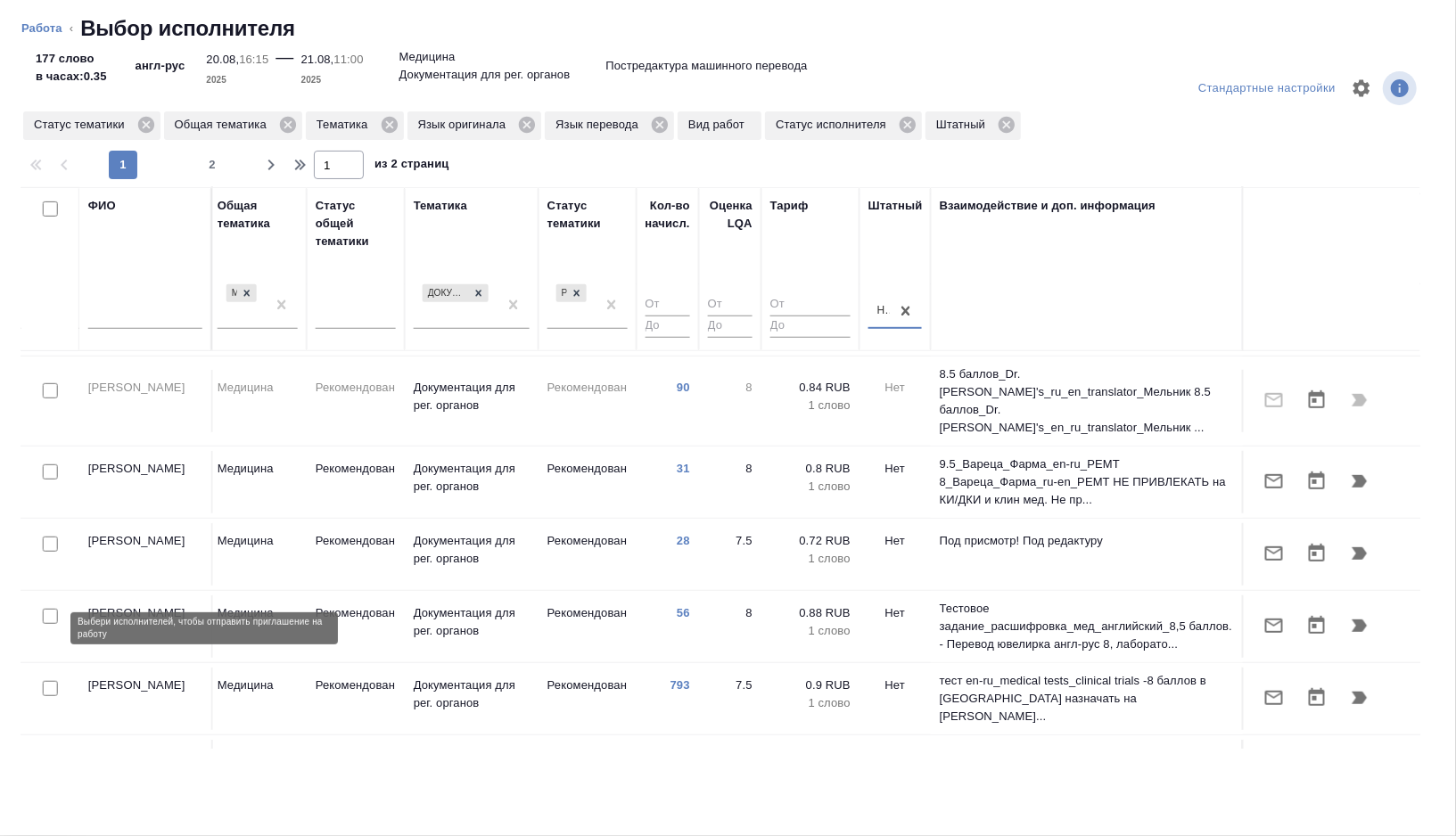
click at [49, 682] on input "checkbox" at bounding box center [50, 689] width 15 height 15
checkbox input "true"
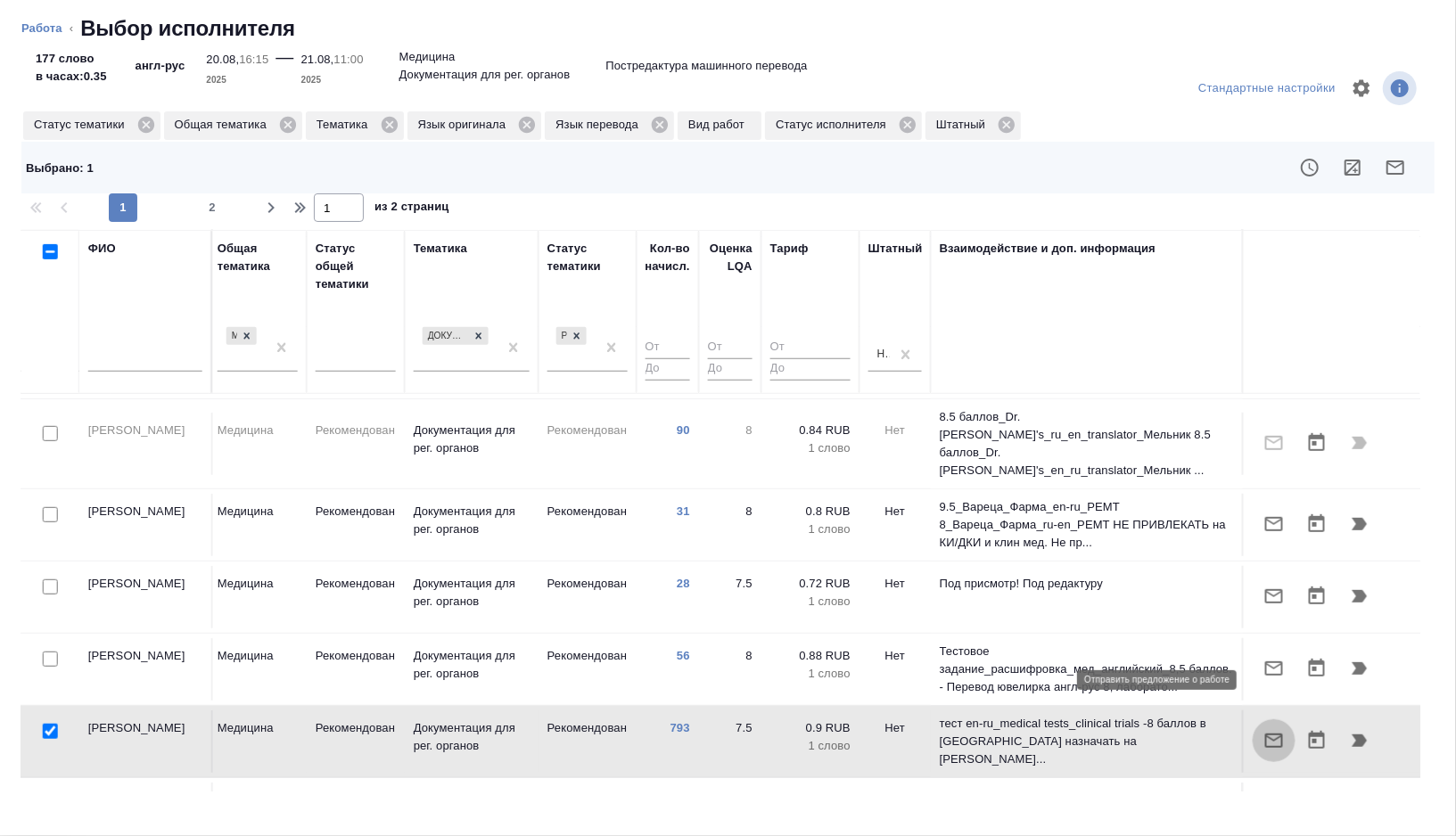
click at [1271, 730] on icon "button" at bounding box center [1274, 741] width 22 height 22
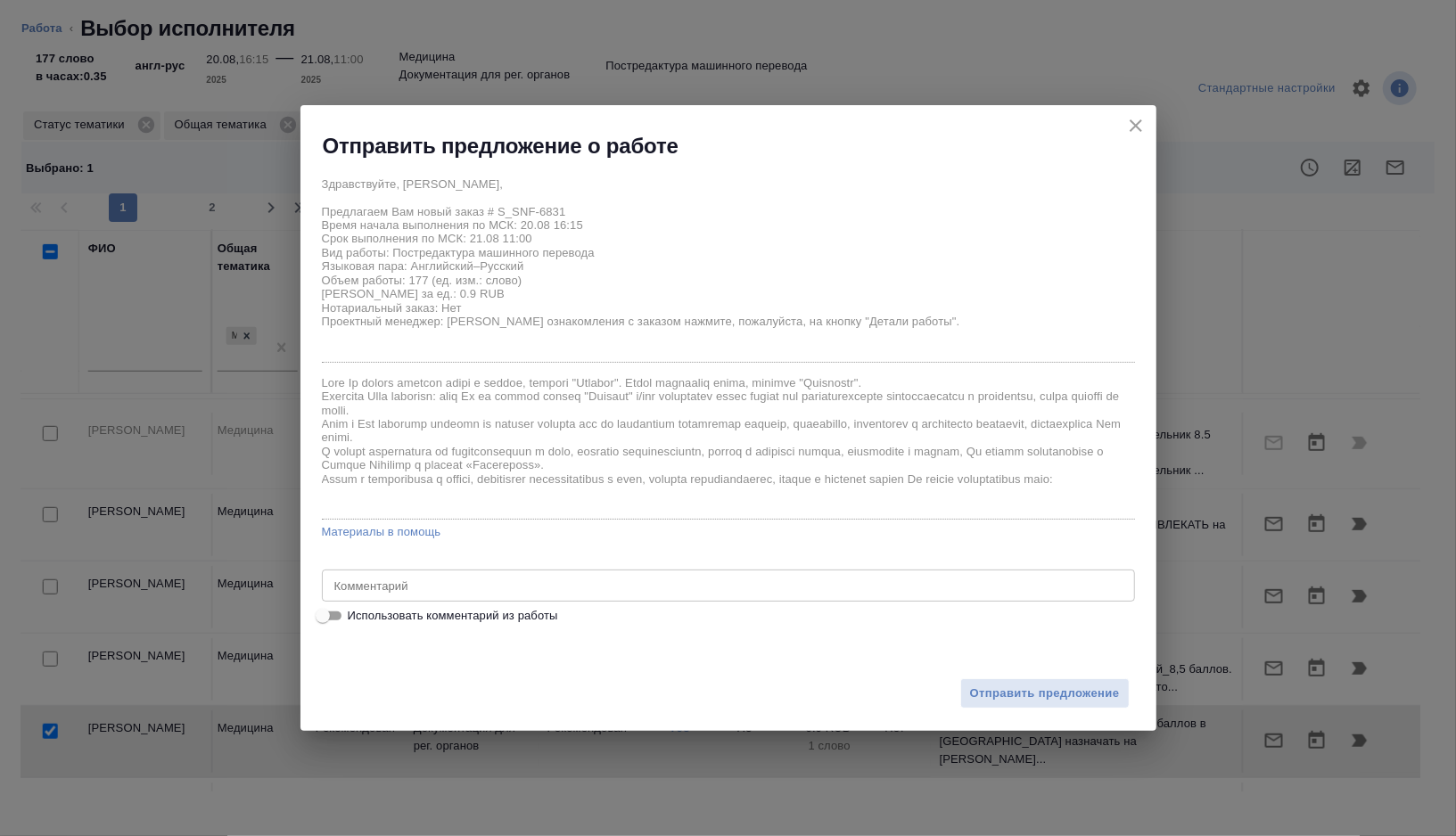
click at [508, 620] on span "Использовать комментарий из работы" at bounding box center [452, 616] width 210 height 18
click at [355, 620] on input "Использовать комментарий из работы" at bounding box center [323, 616] width 65 height 22
checkbox input "true"
type textarea "тотал 319"
click at [994, 699] on span "Отправить предложение" at bounding box center [1044, 694] width 150 height 21
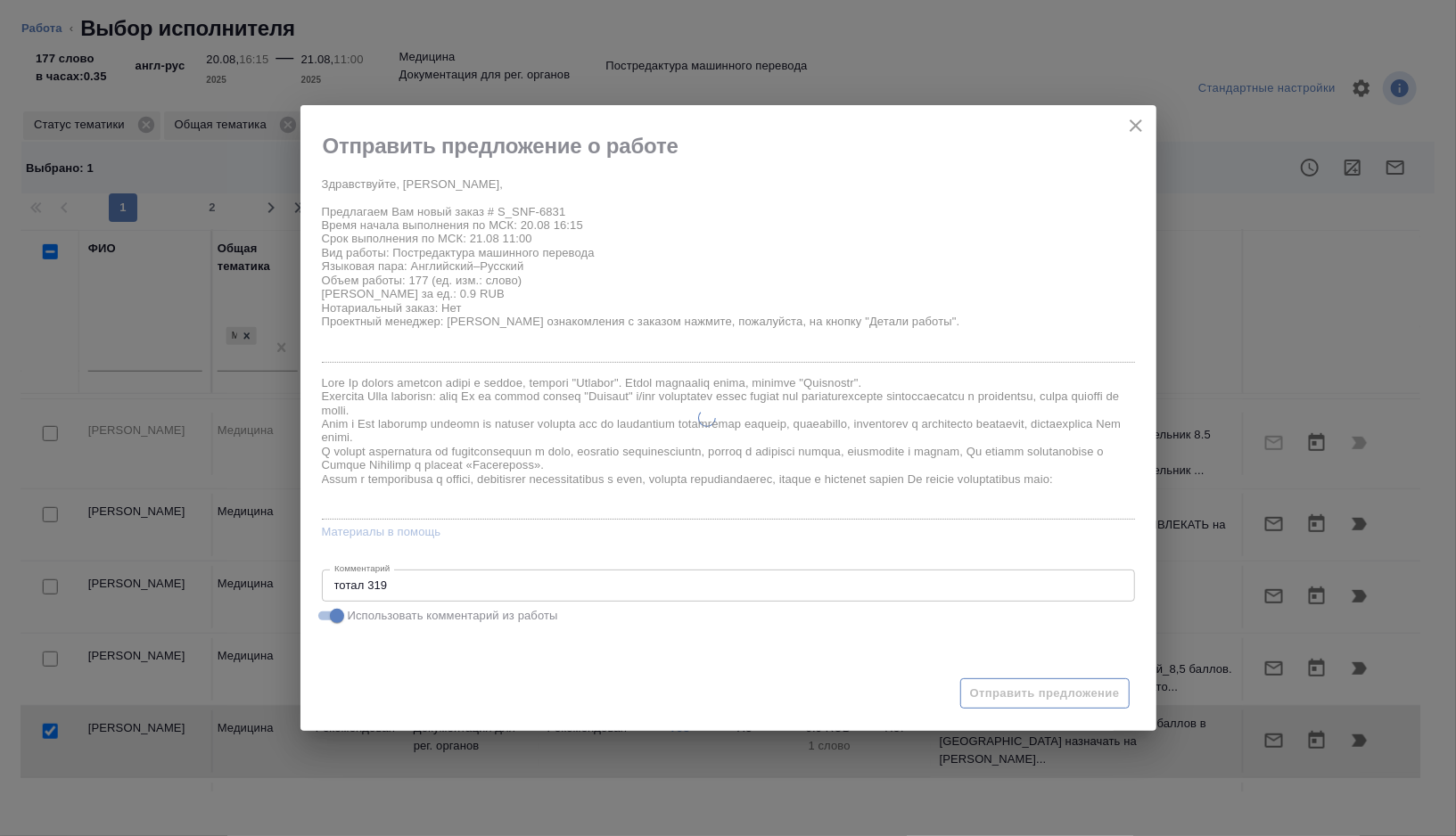
type textarea "x"
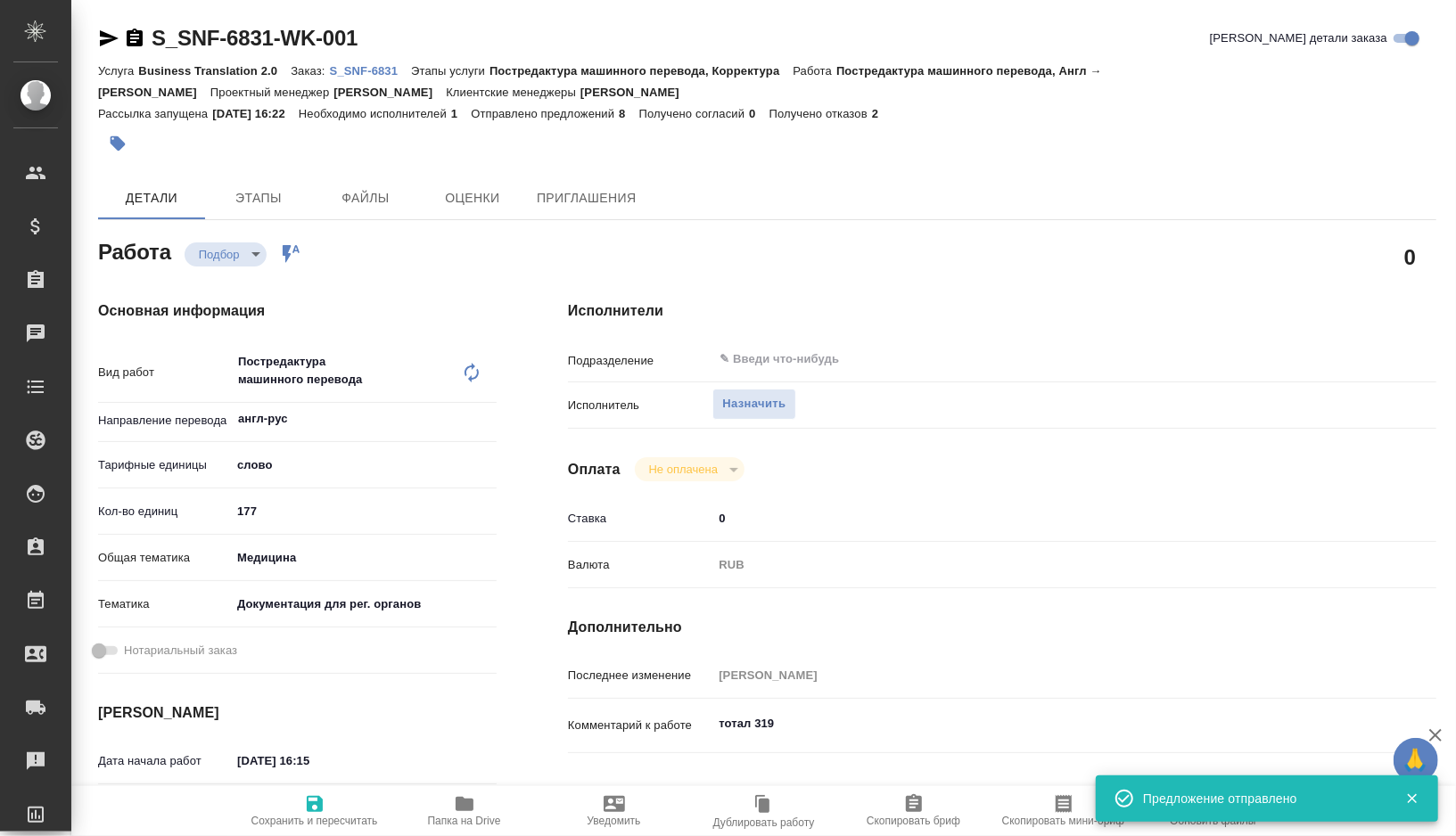
type input "recruiting"
type textarea "Постредактура машинного перевода"
type textarea "x"
type input "англ-рус"
type input "5a8b1489cc6b4906c91bfd90"
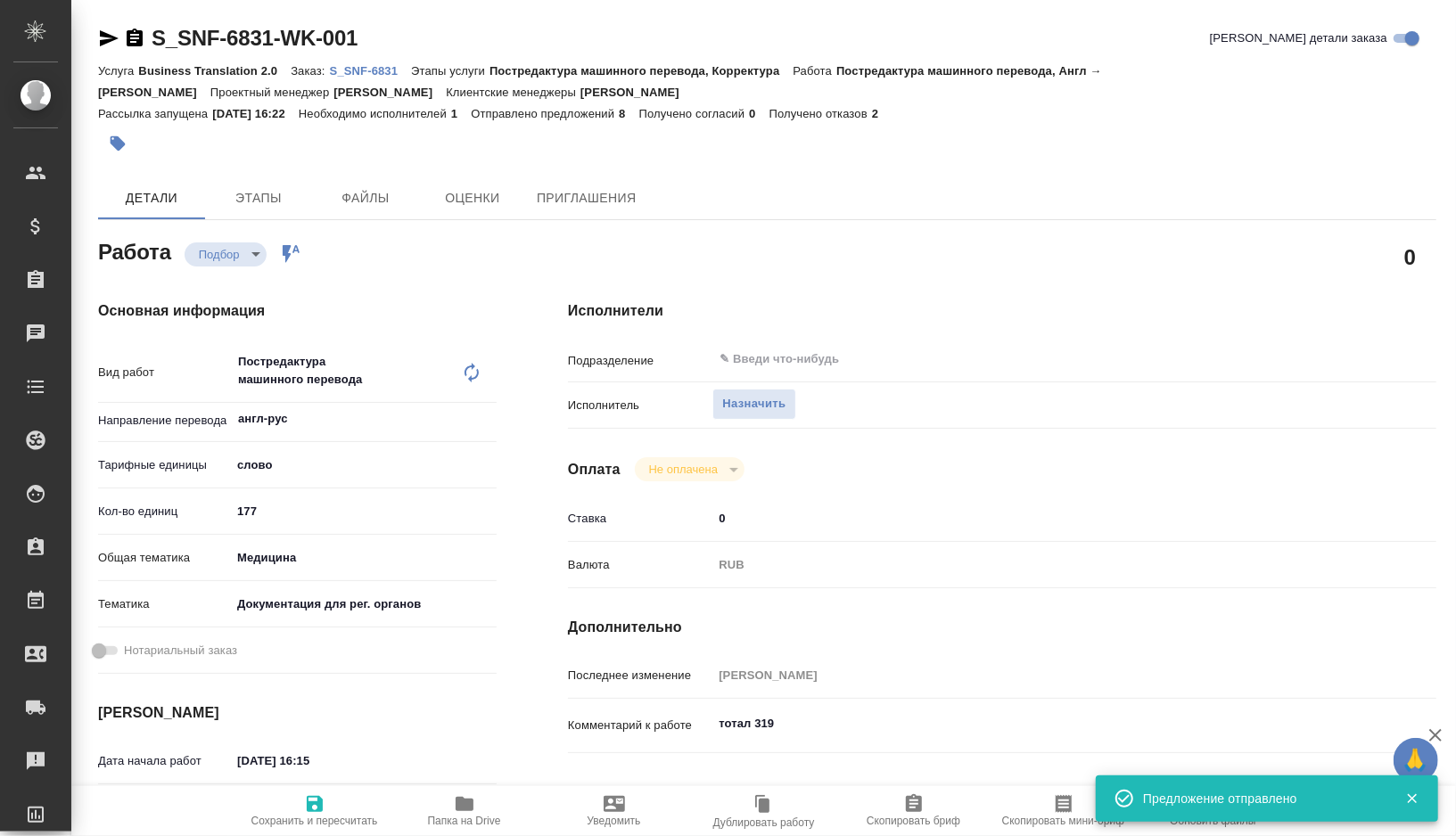
type input "177"
type input "med"
type input "5f647205b73bc97568ca66c6"
type input "20.08.2025 16:15"
type input "21.08.2025 11:00"
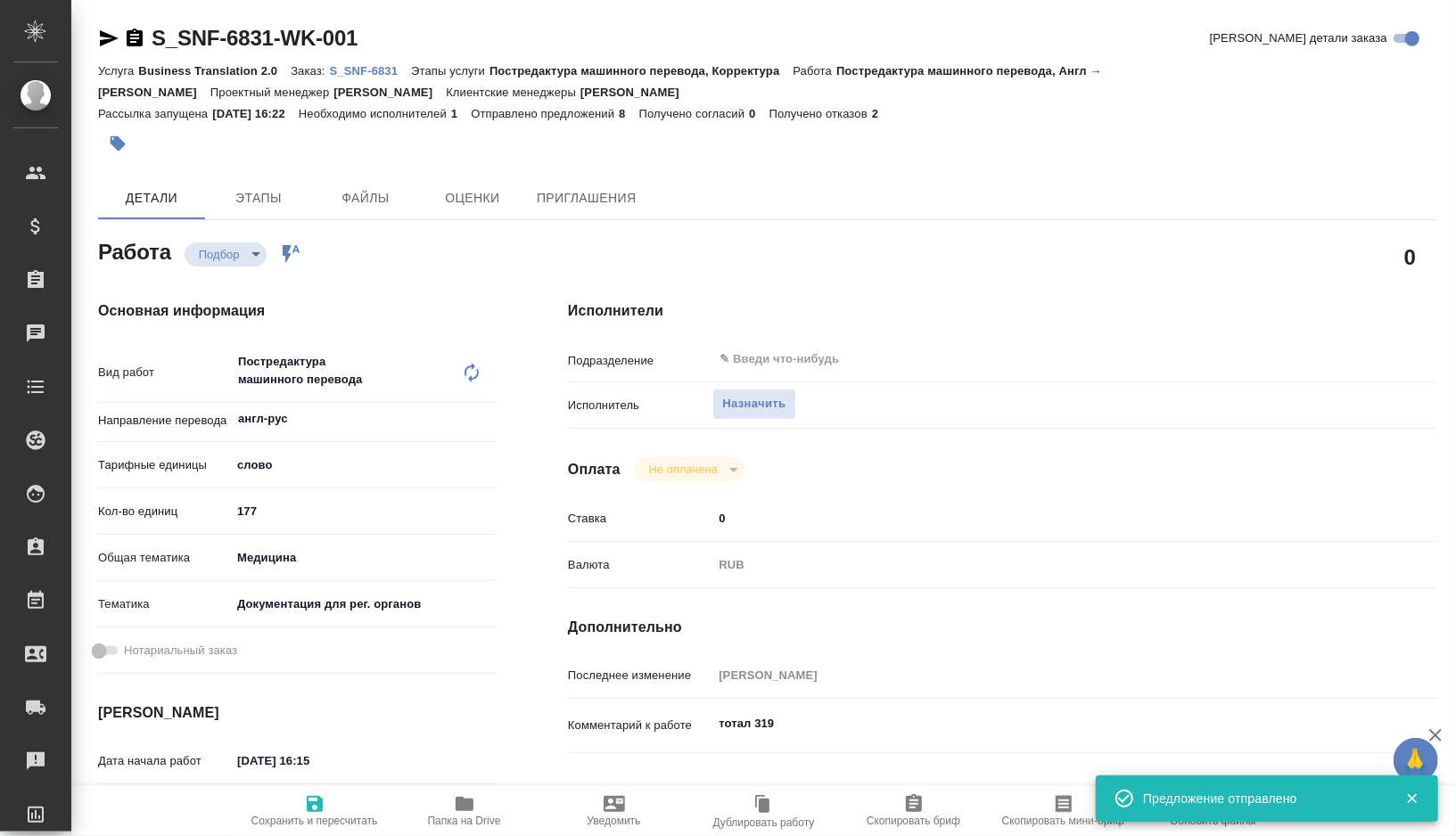
type input "21.08.2025 13:33"
type input "notPayed"
type input "0"
type input "RUB"
type input "Горшкова Валентина"
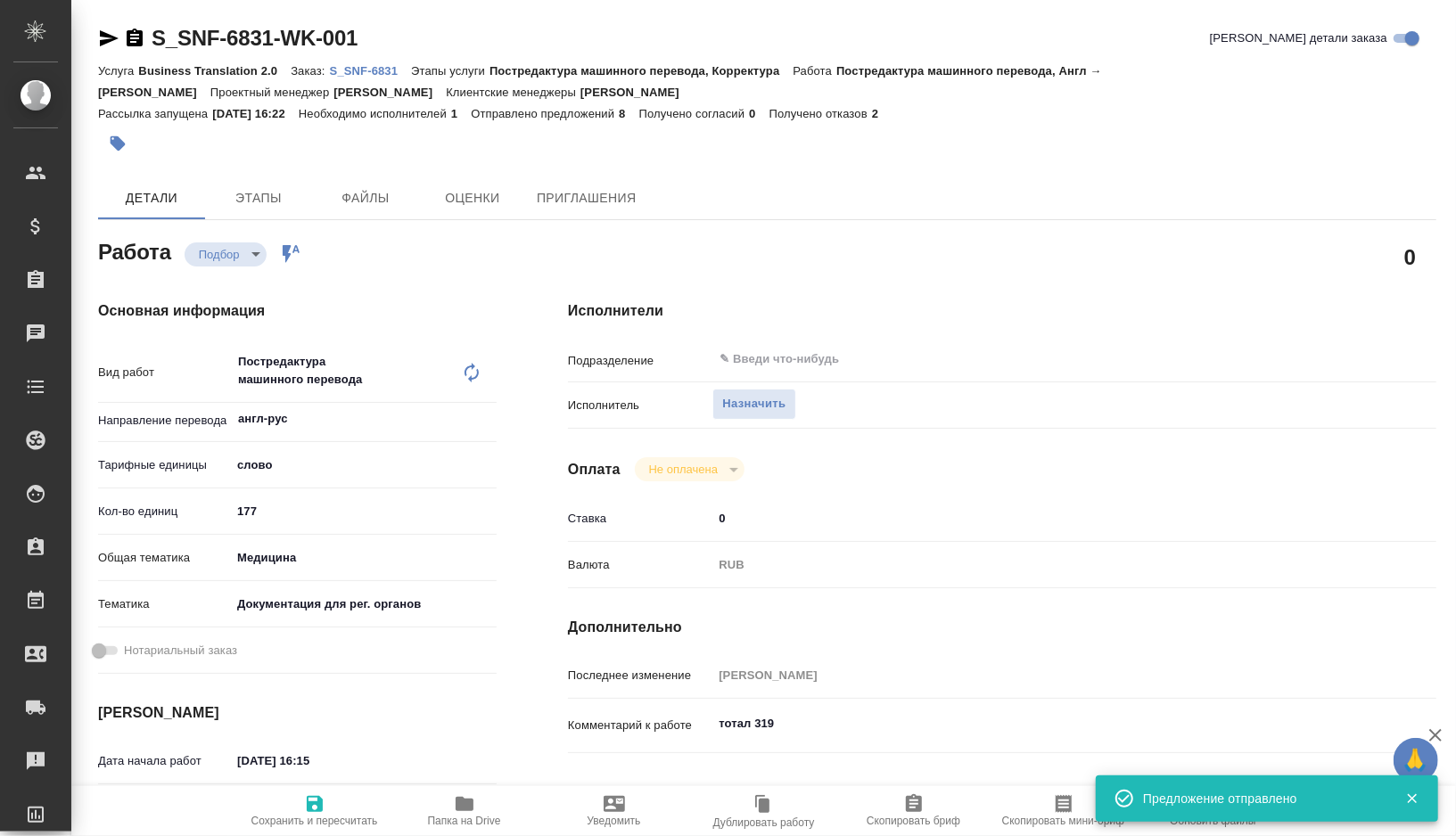
type textarea "тотал 319"
type textarea "x"
type textarea "/Clients/Sanofi/Orders/S_SNF-6831/Translated/S_SNF-6831-WK-001"
type textarea "x"
type input "S_SNF-6831"
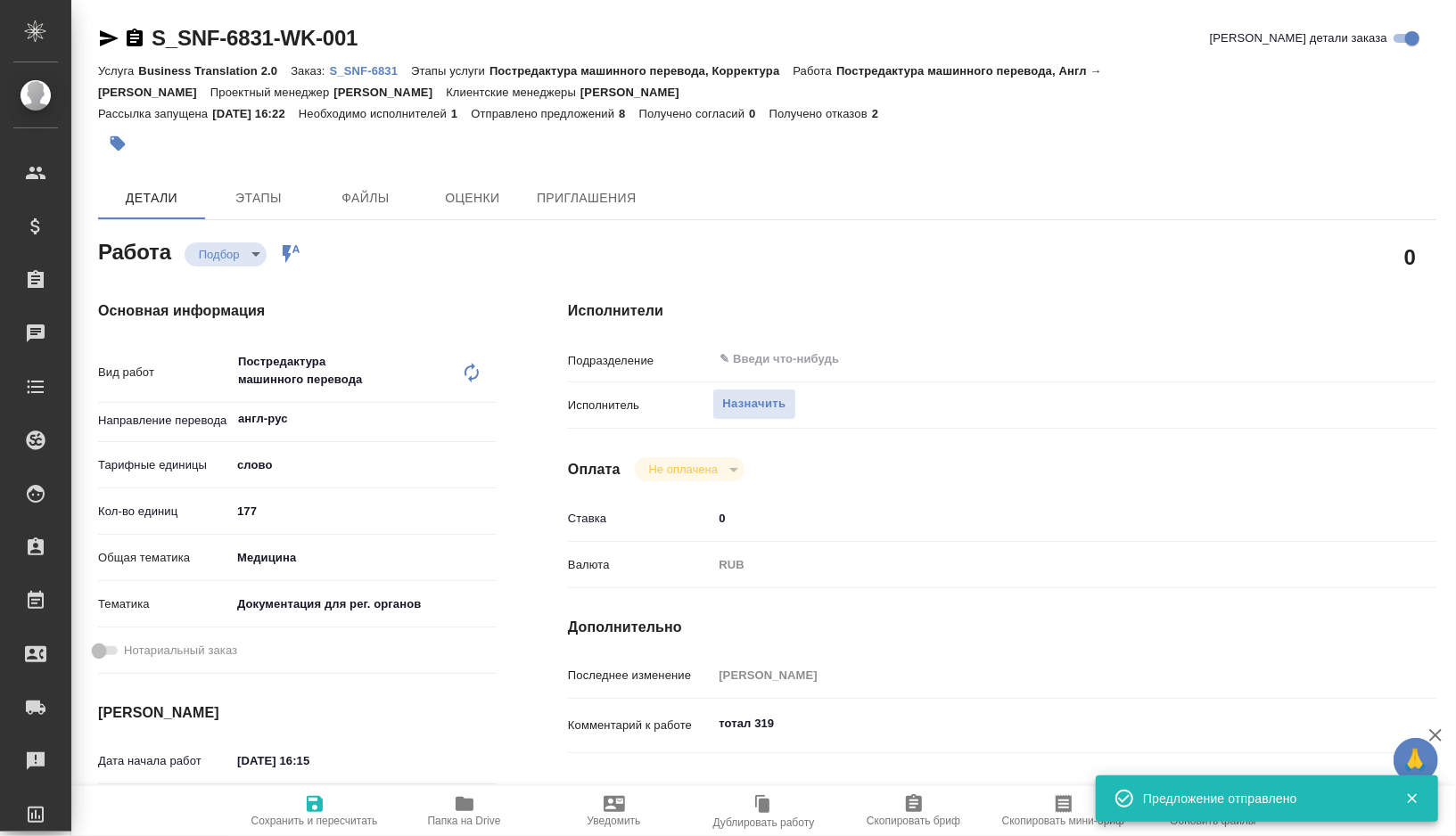
type input "E005822521"
type input "Business Translation 2.0"
type input "Постредактура машинного перевода, Корректура"
type input "[PERSON_NAME]"
type input "Петрова Валерия"
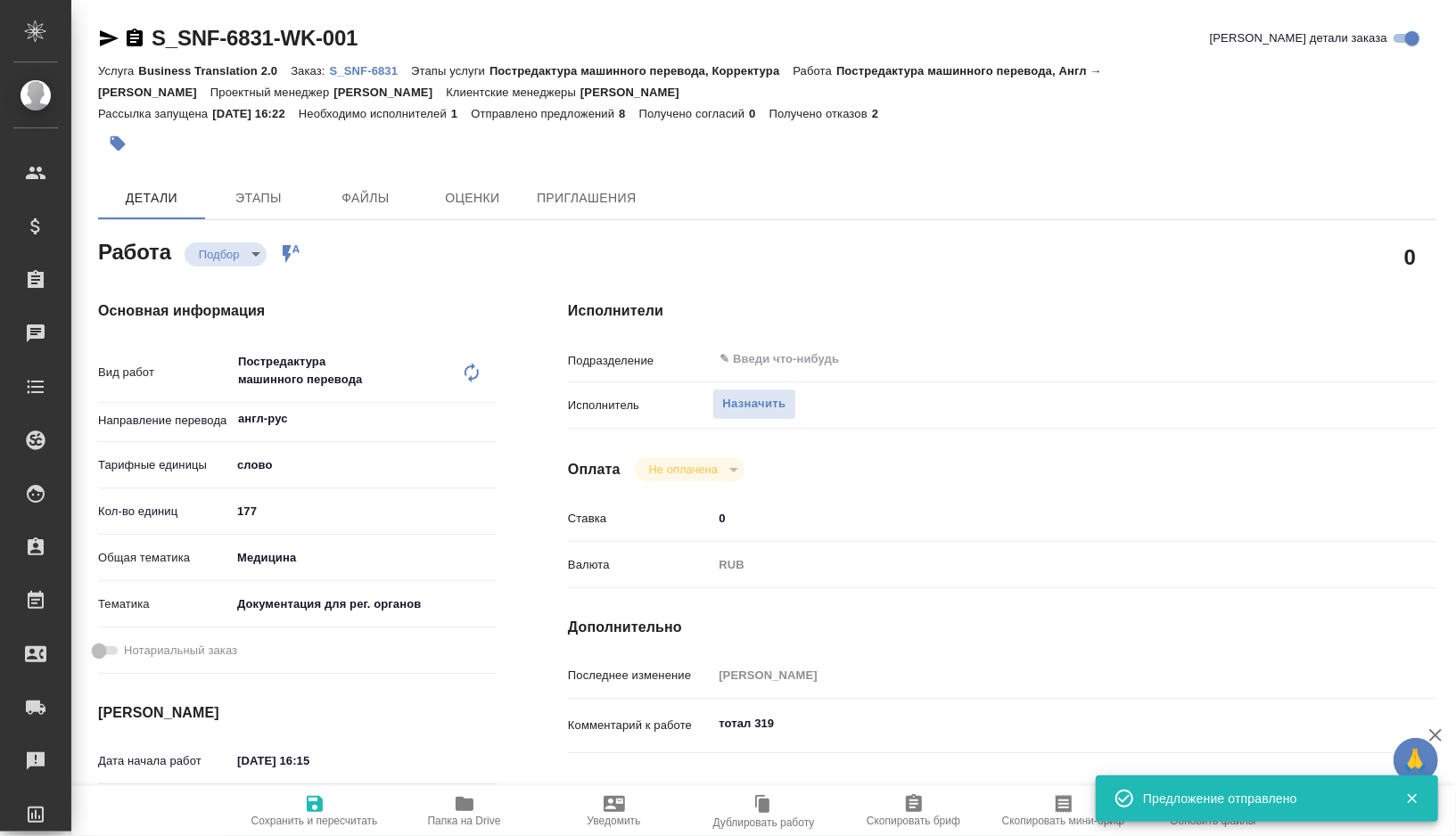
type input "/Clients/Sanofi/Orders/S_SNF-6831"
type textarea "x"
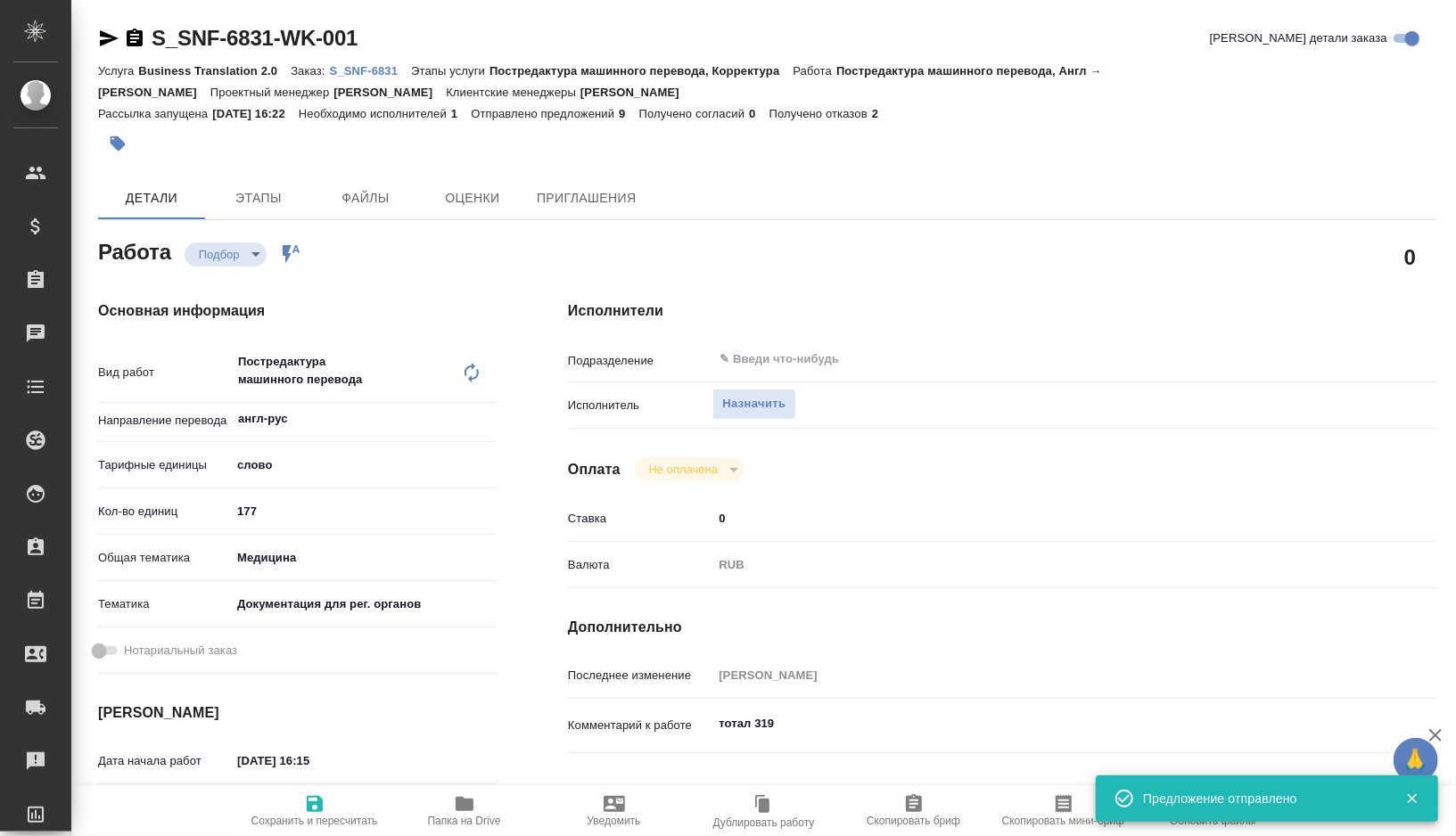
type textarea "x"
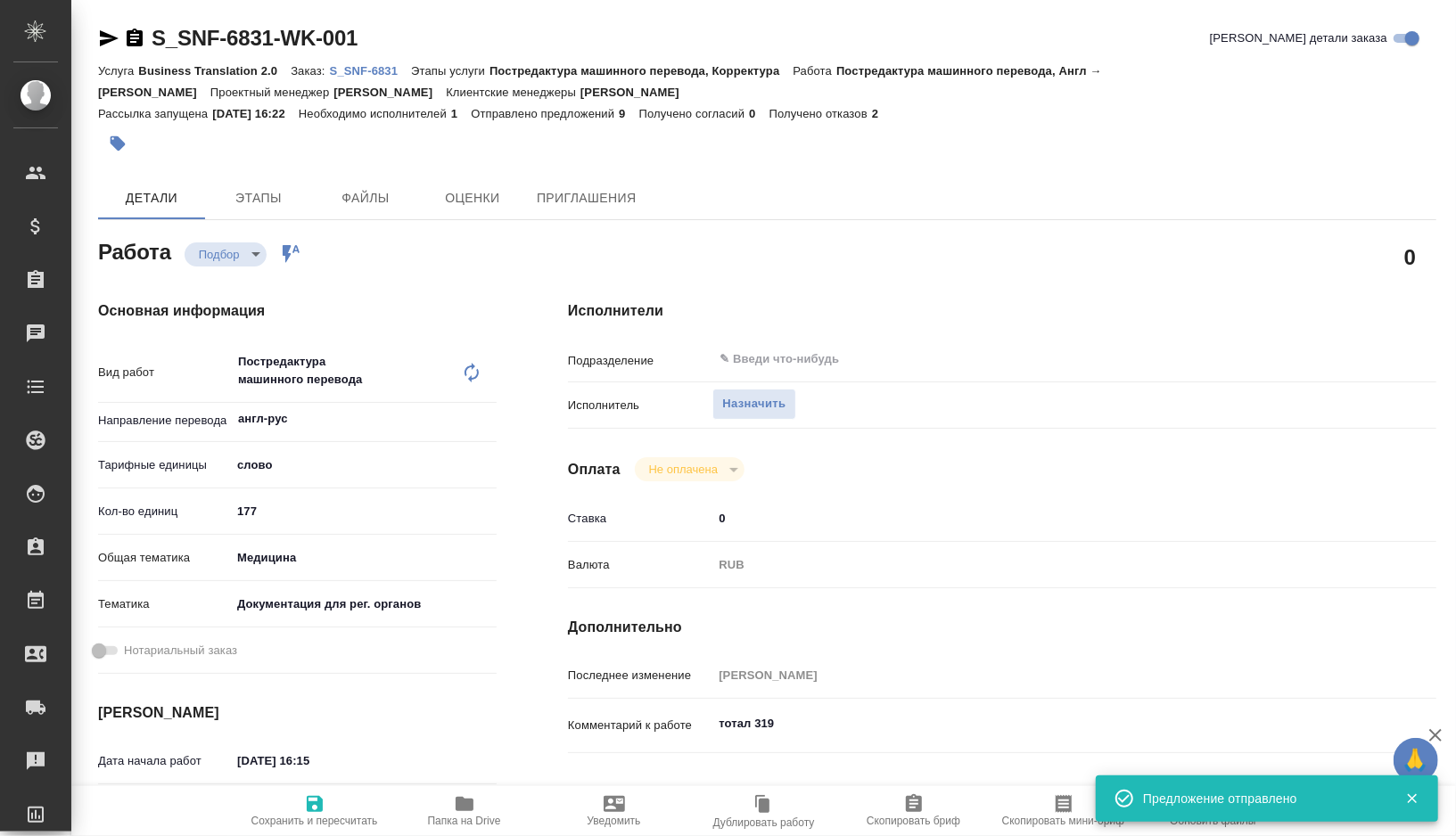
type textarea "x"
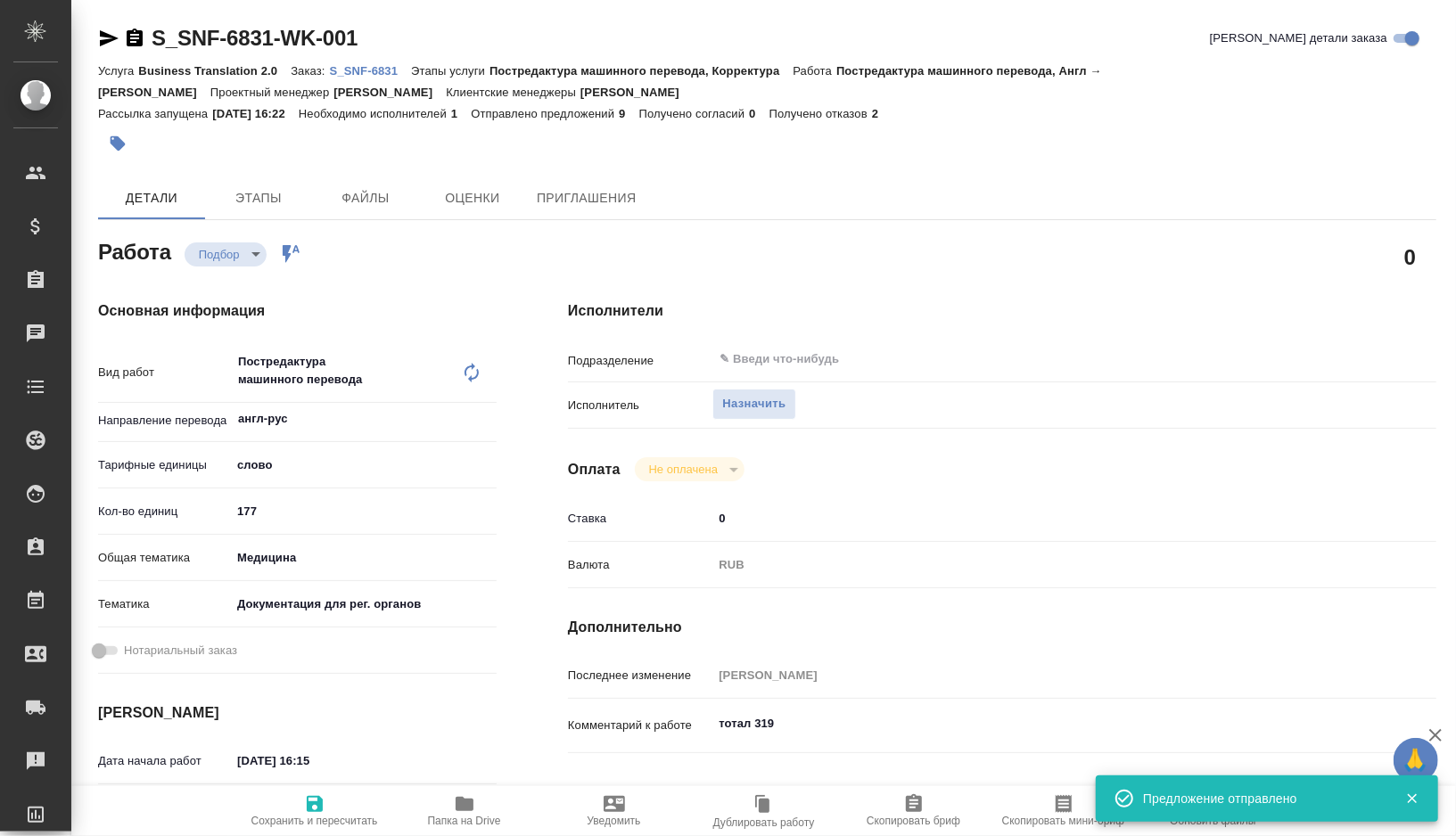
type textarea "x"
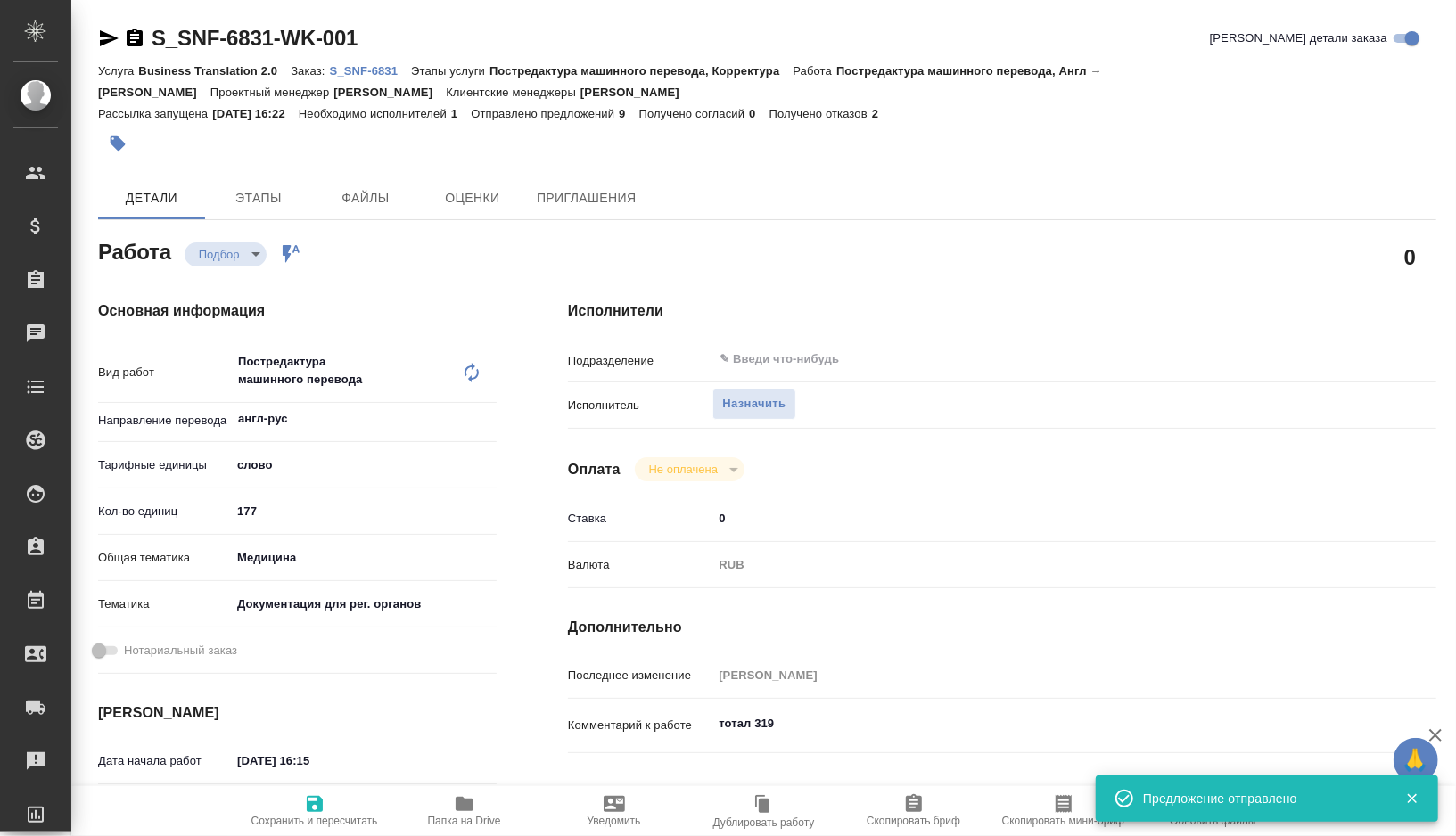
type textarea "x"
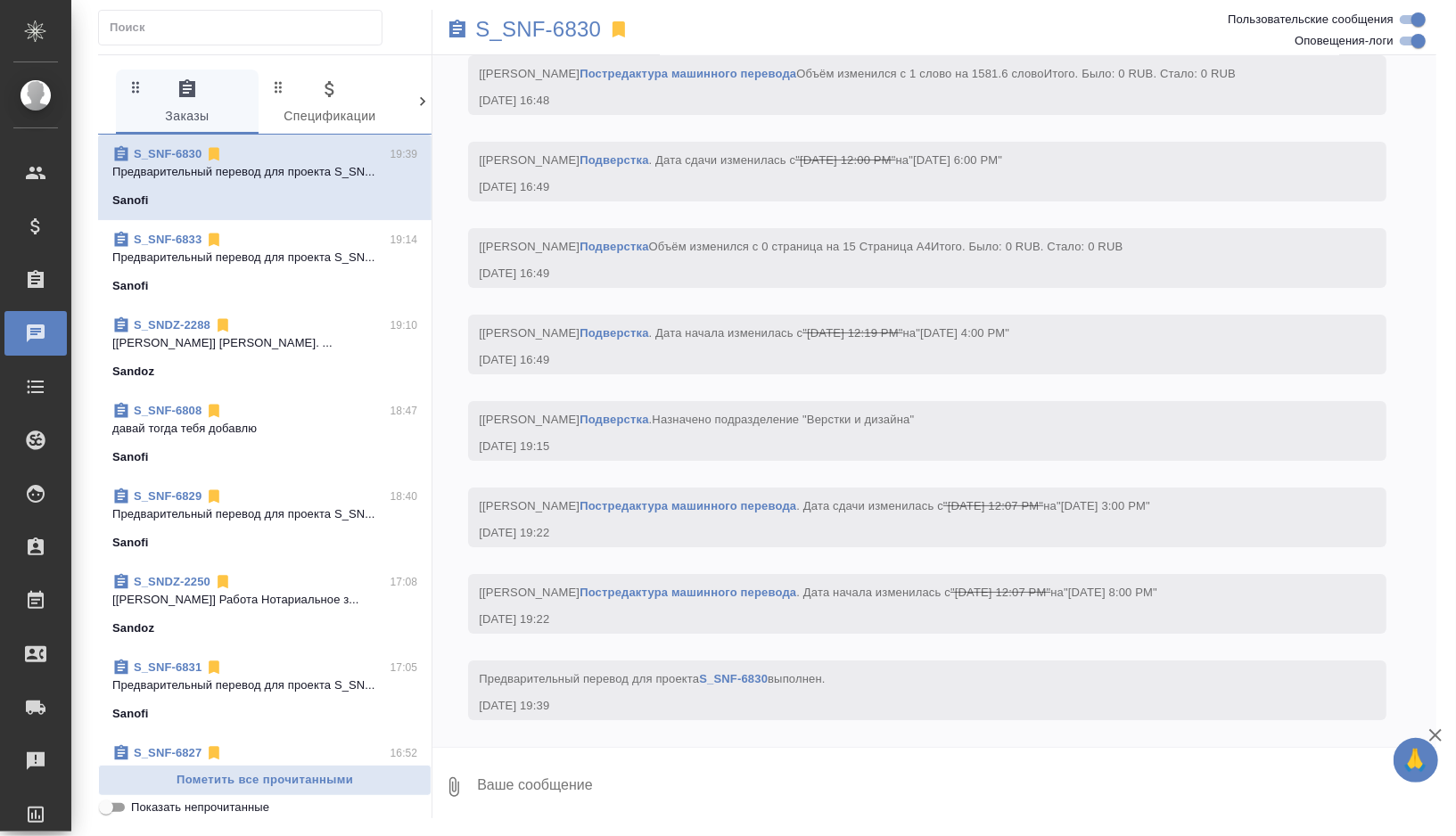
scroll to position [4402, 0]
